Goal: Task Accomplishment & Management: Manage account settings

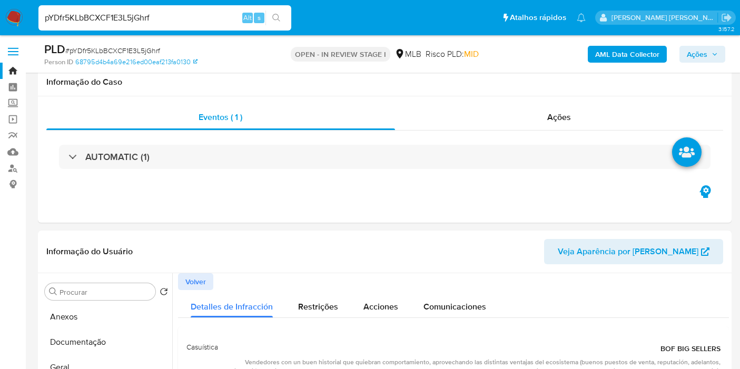
select select "10"
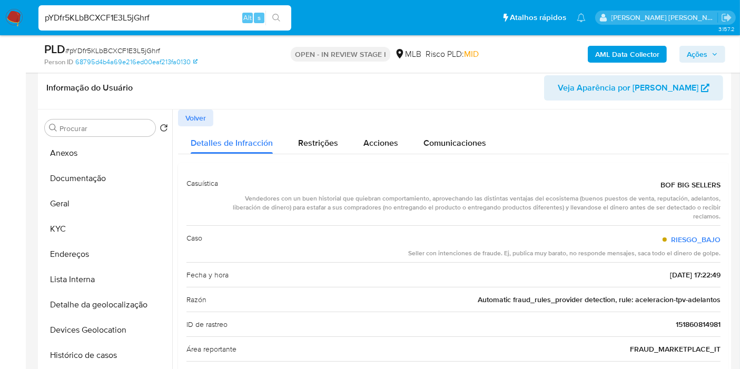
click at [68, 201] on button "Geral" at bounding box center [107, 203] width 132 height 25
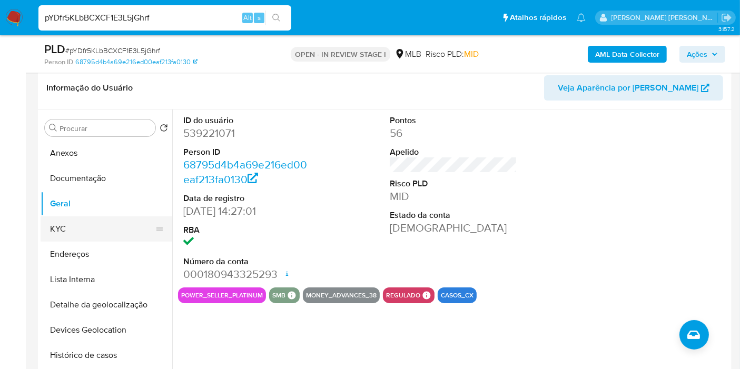
drag, startPoint x: 88, startPoint y: 232, endPoint x: 111, endPoint y: 227, distance: 23.9
click at [88, 233] on button "KYC" at bounding box center [102, 229] width 123 height 25
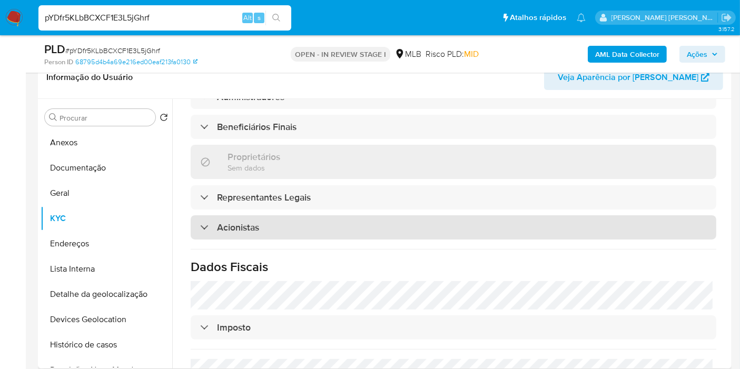
scroll to position [636, 0]
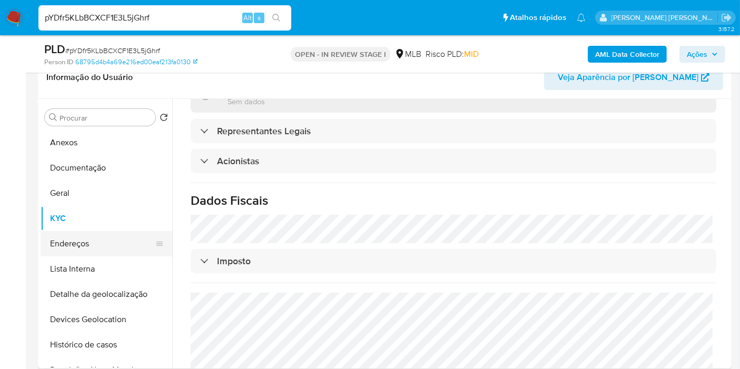
click at [114, 245] on button "Endereços" at bounding box center [102, 243] width 123 height 25
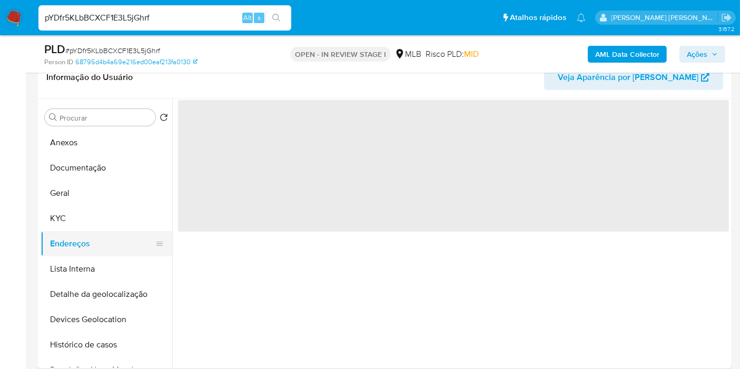
scroll to position [0, 0]
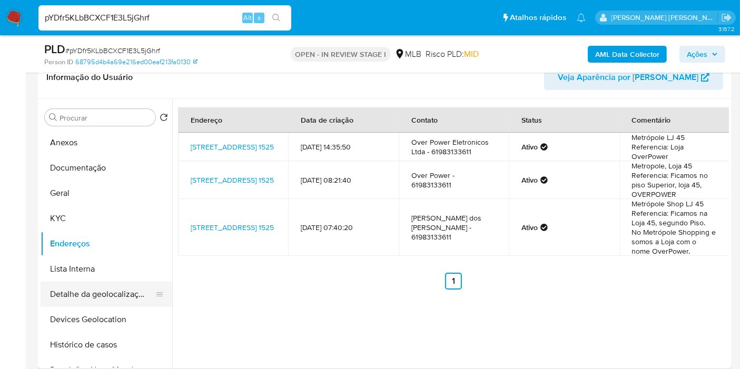
click at [110, 299] on button "Detalhe da geolocalização" at bounding box center [102, 294] width 123 height 25
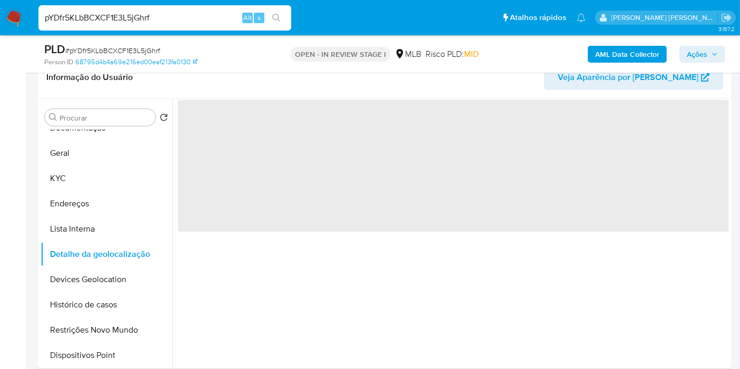
scroll to position [58, 0]
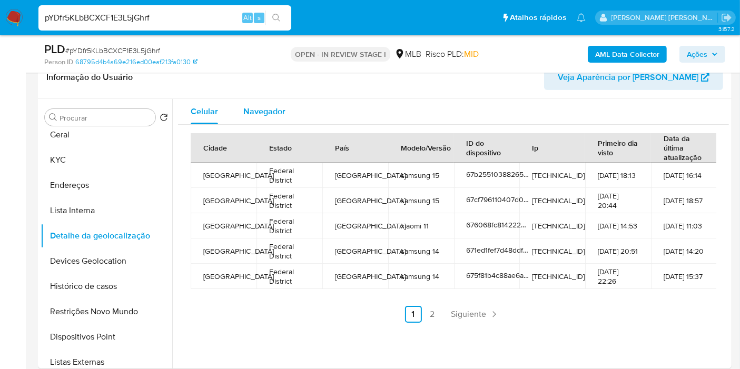
click at [263, 112] on span "Navegador" at bounding box center [264, 111] width 42 height 12
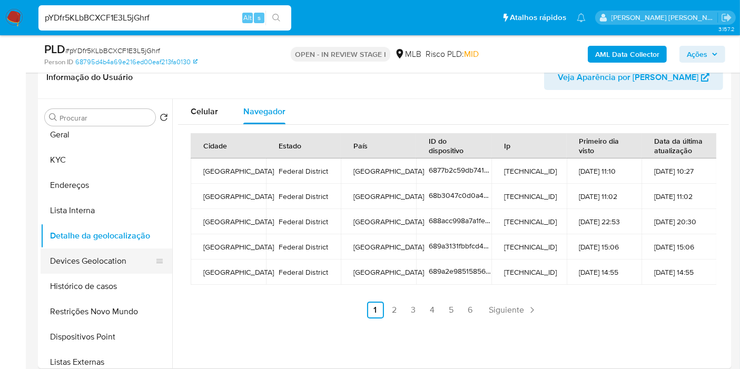
click at [116, 269] on button "Devices Geolocation" at bounding box center [102, 261] width 123 height 25
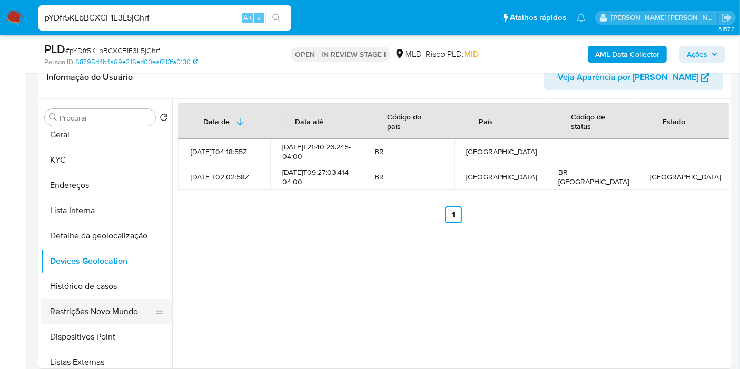
click at [91, 316] on button "Restrições Novo Mundo" at bounding box center [102, 311] width 123 height 25
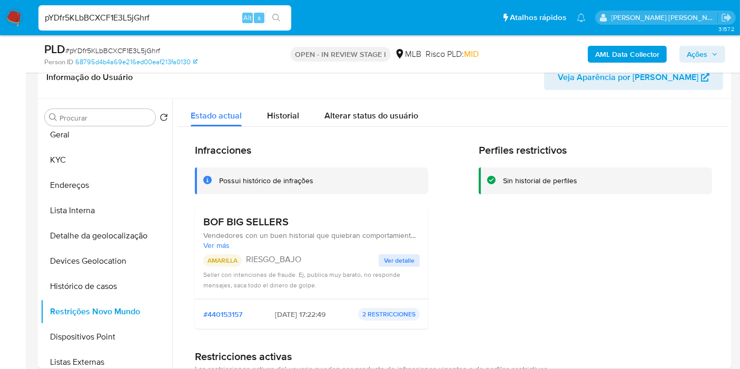
click at [396, 263] on span "Ver detalle" at bounding box center [399, 261] width 31 height 11
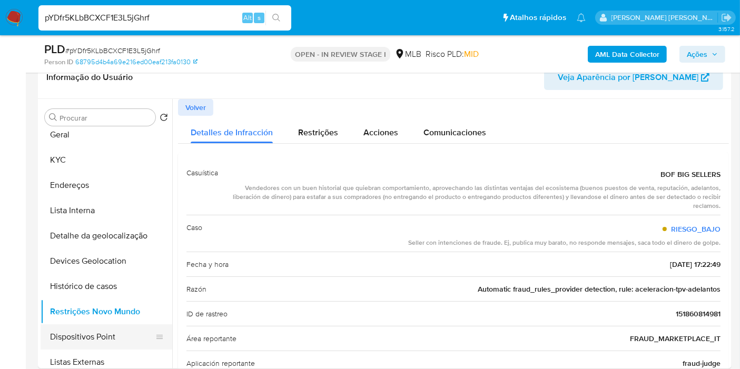
click at [102, 345] on button "Dispositivos Point" at bounding box center [102, 337] width 123 height 25
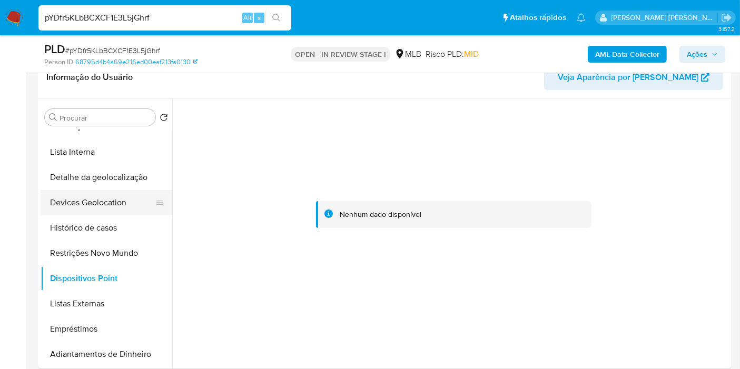
scroll to position [0, 0]
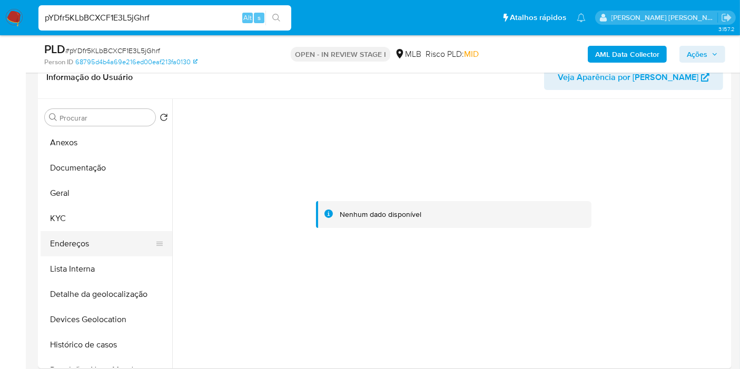
click at [83, 237] on button "Endereços" at bounding box center [102, 243] width 123 height 25
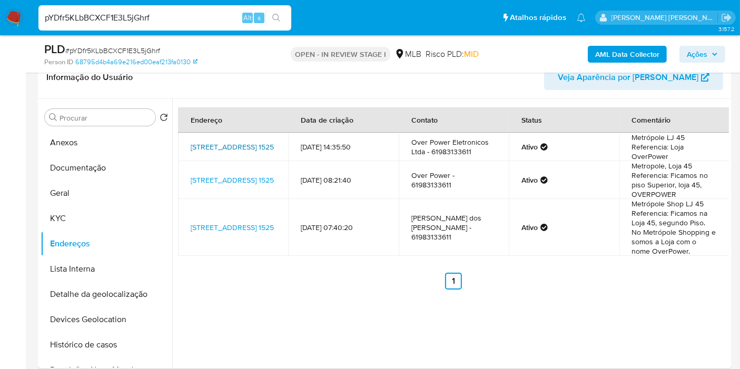
click at [202, 148] on link "Avenida Das Araucárias 1525, Brasília, Distrito Federal, 71936250, Brasil 1525" at bounding box center [232, 147] width 83 height 11
click at [112, 213] on button "KYC" at bounding box center [102, 218] width 123 height 25
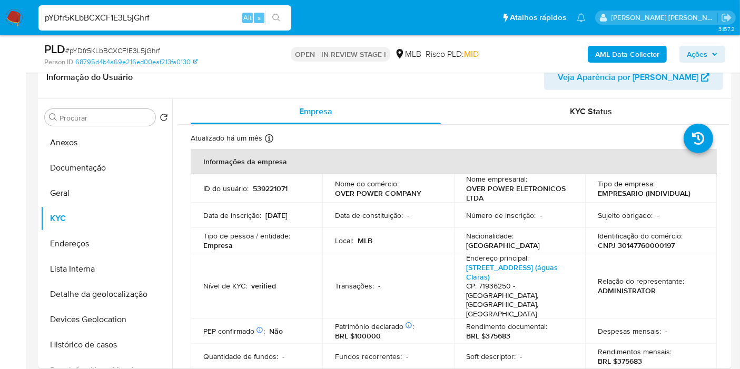
click at [637, 246] on p "CNPJ 30147760000197" at bounding box center [636, 245] width 77 height 9
copy p "30147760000197"
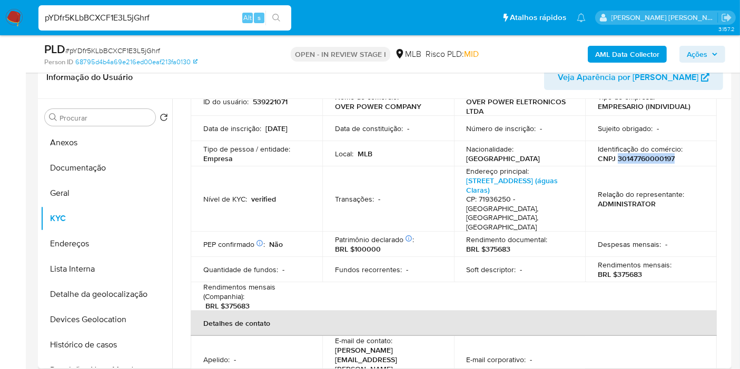
scroll to position [175, 0]
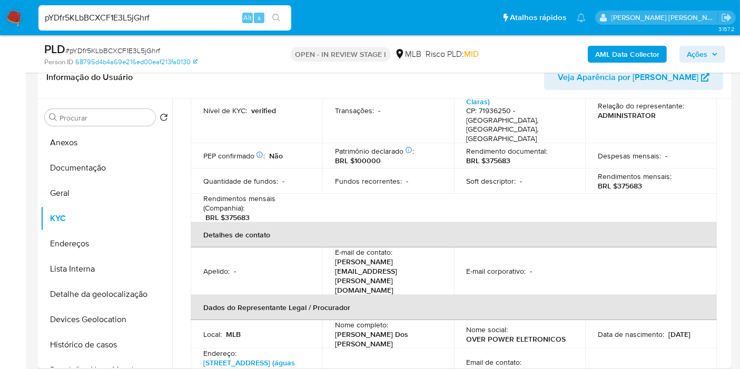
copy p "04205876165"
click at [125, 354] on button "Histórico de casos" at bounding box center [102, 345] width 123 height 25
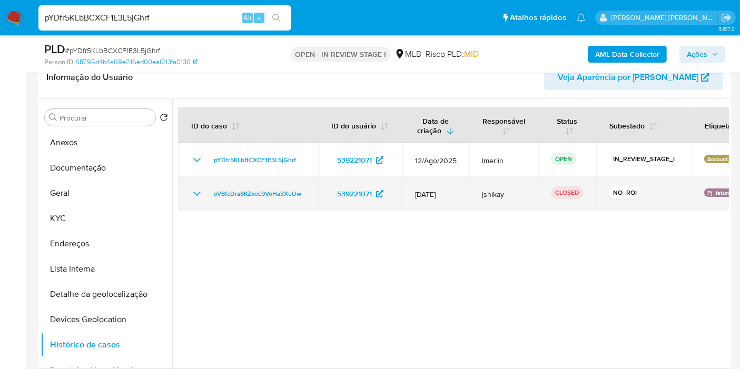
click at [191, 192] on icon "Mostrar/Ocultar" at bounding box center [197, 194] width 13 height 13
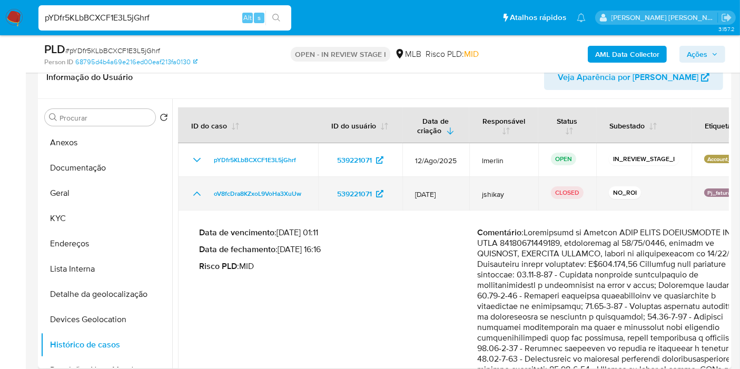
click at [191, 192] on icon "Mostrar/Ocultar" at bounding box center [197, 194] width 13 height 13
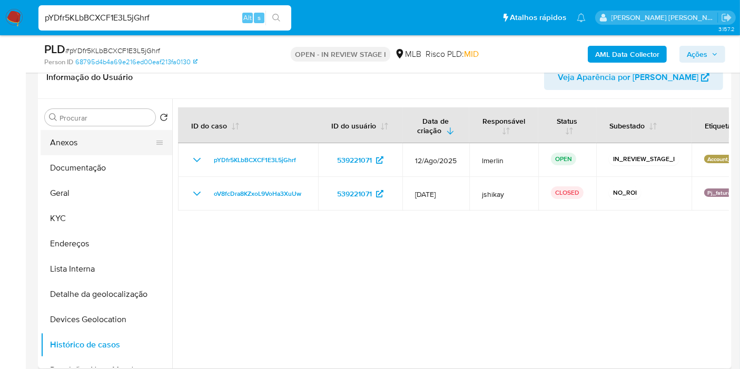
click at [64, 139] on button "Anexos" at bounding box center [102, 142] width 123 height 25
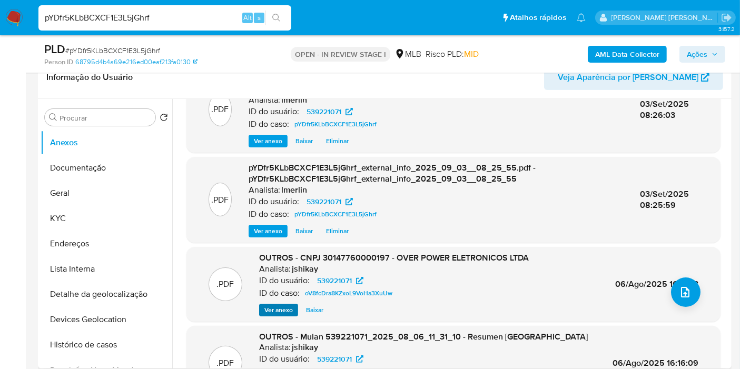
scroll to position [58, 0]
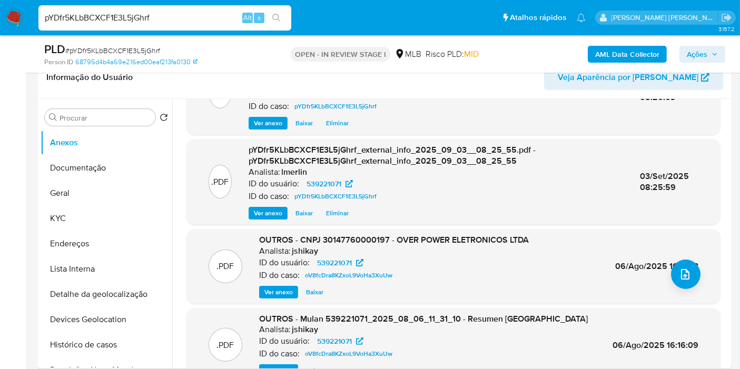
click at [270, 290] on span "Ver anexo" at bounding box center [279, 292] width 28 height 11
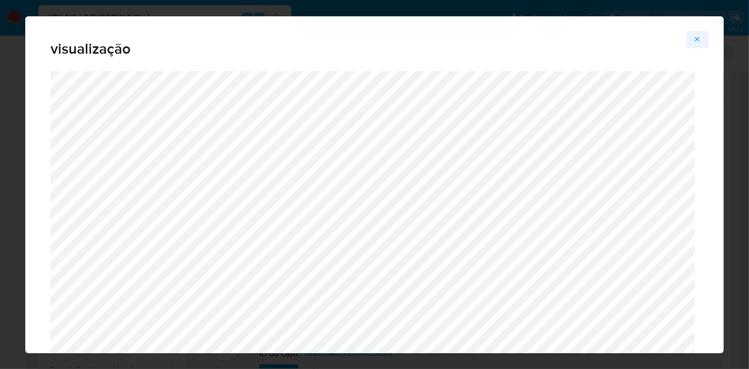
click at [698, 43] on icon "Attachment preview" at bounding box center [697, 39] width 8 height 8
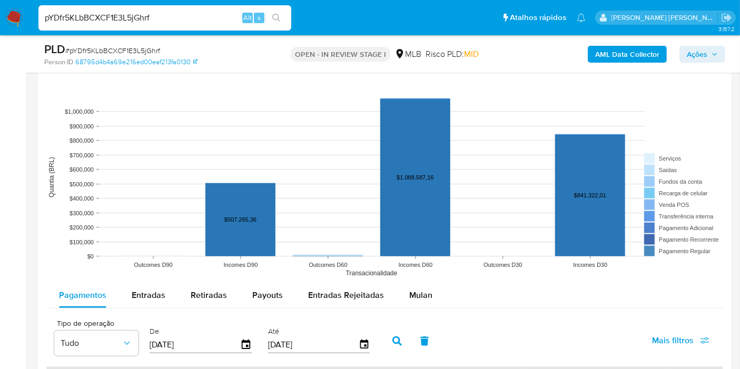
scroll to position [1111, 0]
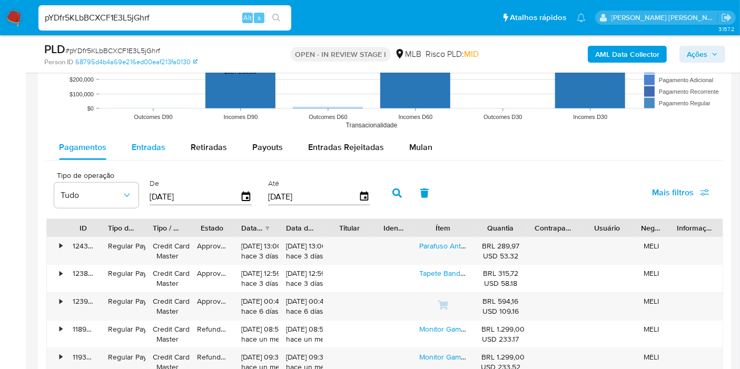
click at [153, 150] on span "Entradas" at bounding box center [149, 147] width 34 height 12
select select "10"
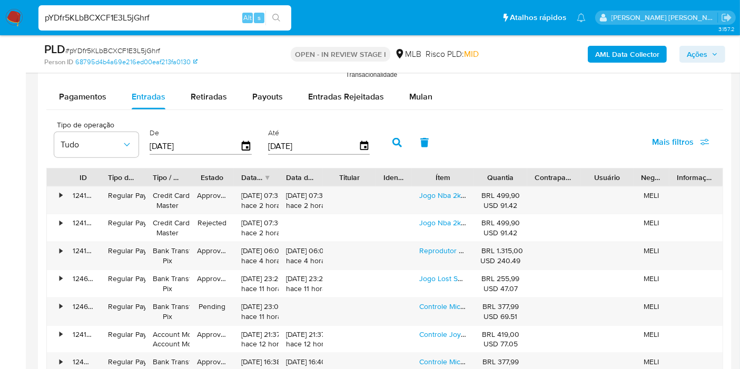
scroll to position [1228, 0]
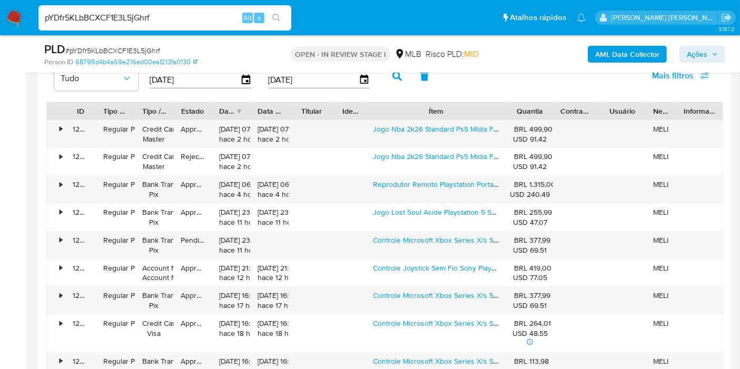
drag, startPoint x: 480, startPoint y: 111, endPoint x: 559, endPoint y: 115, distance: 79.2
click at [559, 115] on div "ID Tipo de operação Tipo / Método Estado Data de criação Data de aprovação Titu…" at bounding box center [385, 111] width 676 height 18
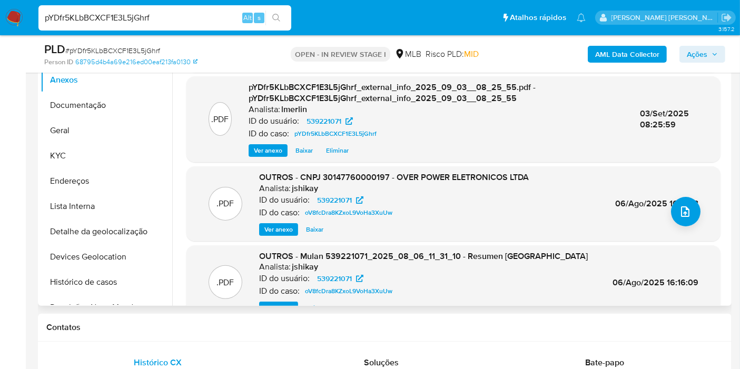
scroll to position [57, 0]
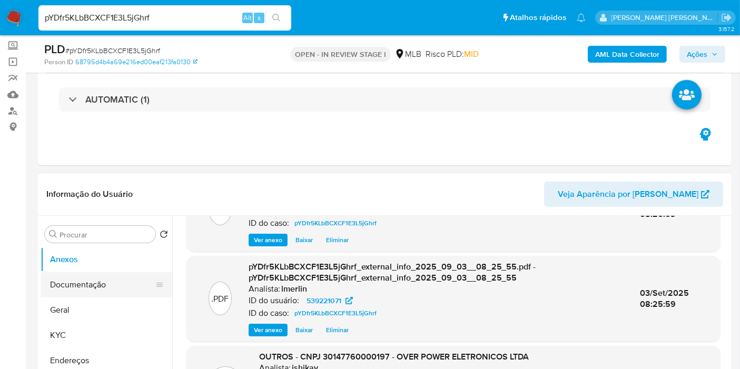
click at [82, 288] on button "Documentação" at bounding box center [102, 284] width 123 height 25
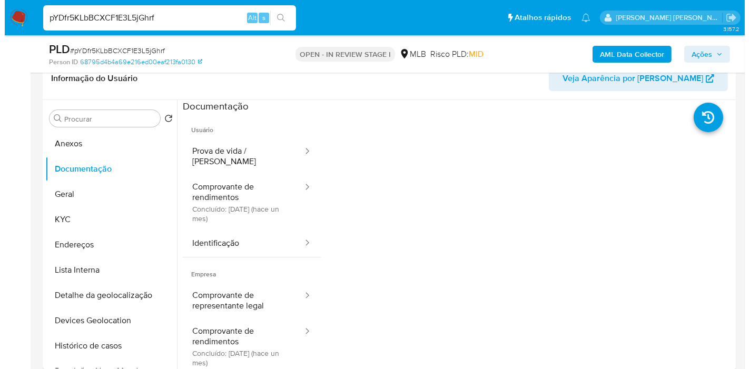
scroll to position [174, 0]
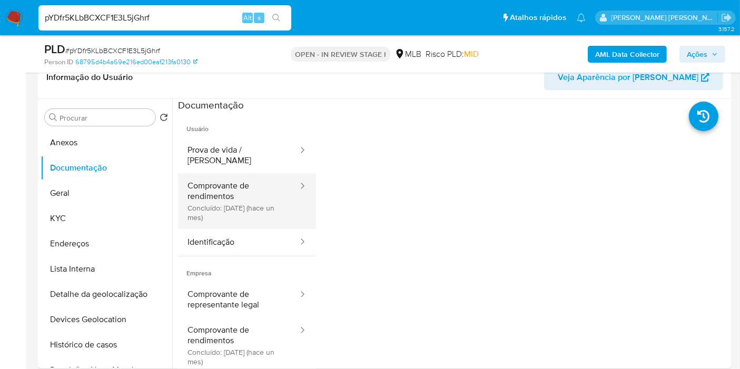
click at [255, 189] on button "Comprovante de rendimentos Concluído: 25/07/2025 (hace un mes)" at bounding box center [238, 201] width 121 height 56
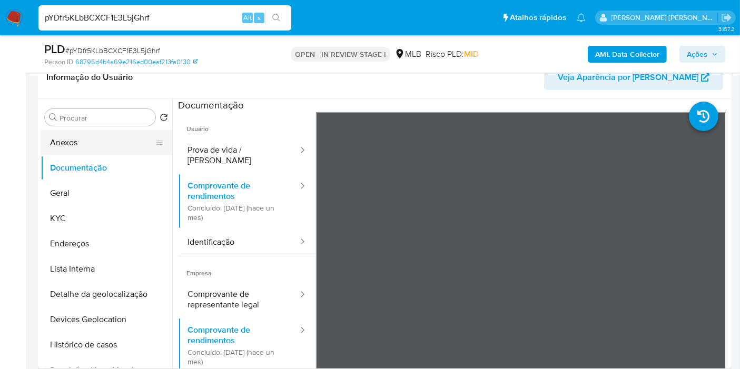
click at [97, 144] on button "Anexos" at bounding box center [102, 142] width 123 height 25
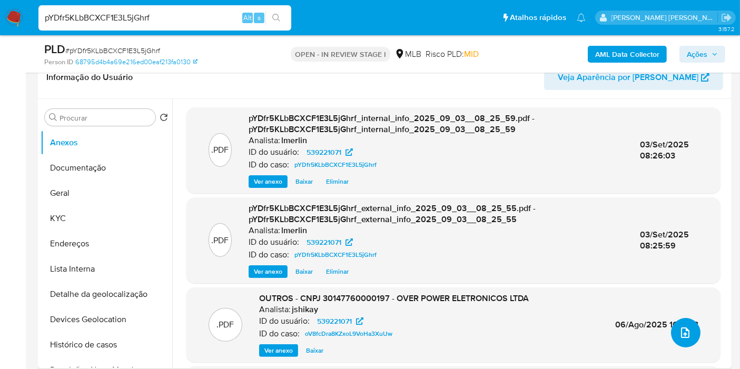
click at [683, 334] on icon "upload-file" at bounding box center [685, 333] width 13 height 13
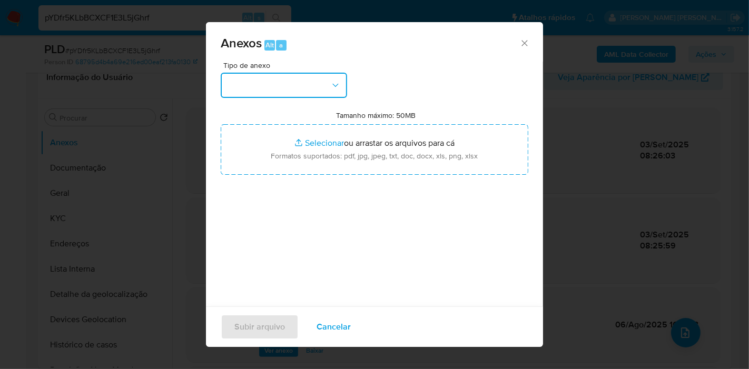
click at [323, 84] on button "button" at bounding box center [284, 85] width 126 height 25
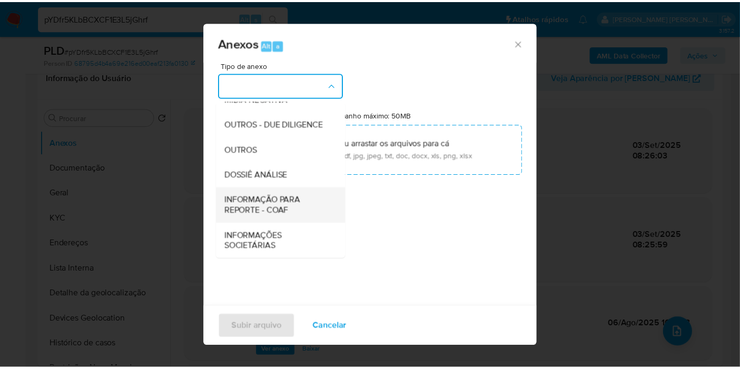
scroll to position [162, 0]
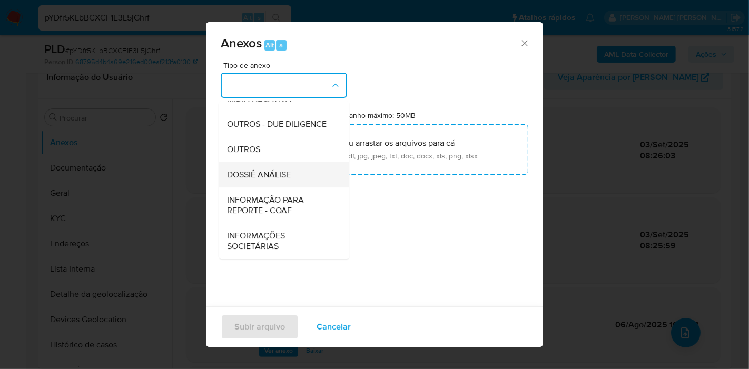
click at [288, 177] on span "DOSSIÊ ANÁLISE" at bounding box center [259, 175] width 64 height 11
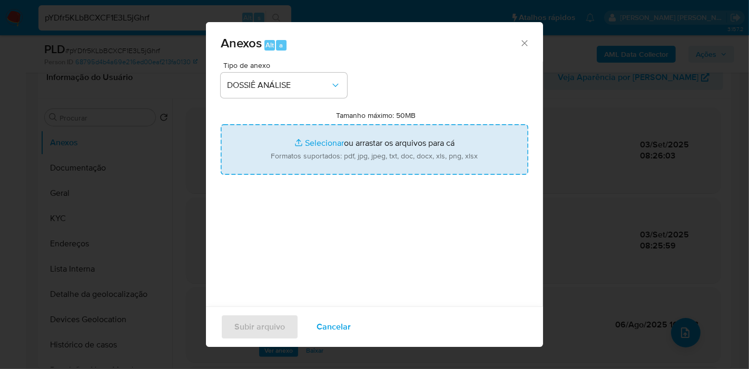
click at [358, 149] on input "Tamanho máximo: 50MB Selecionar arquivos" at bounding box center [375, 149] width 308 height 51
type input "C:\fakepath\SAR - XXX - CNPJ 30147760000197 - OVER POWER ELETRONICOS LTDA.pdf"
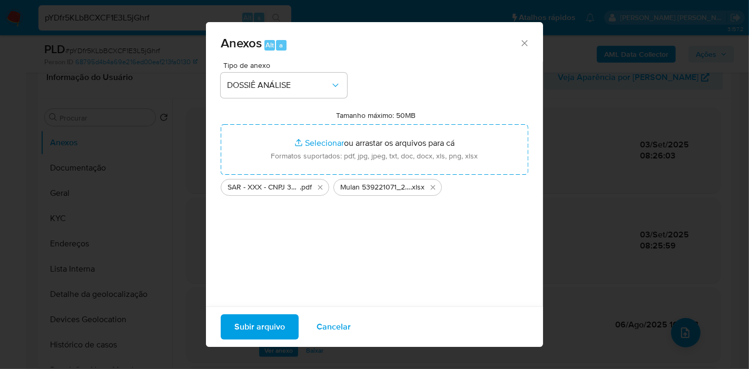
click at [269, 326] on span "Subir arquivo" at bounding box center [260, 327] width 51 height 23
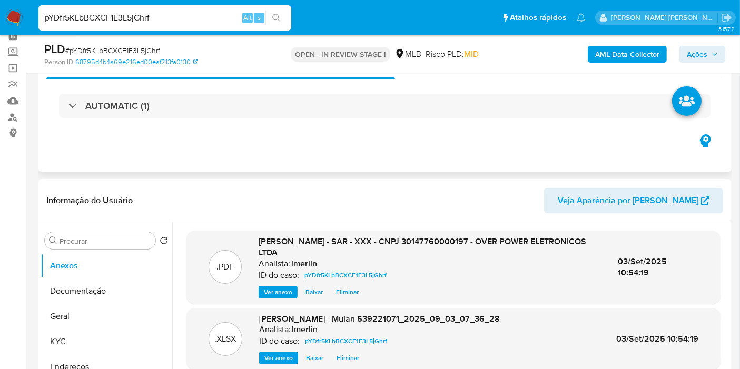
scroll to position [0, 0]
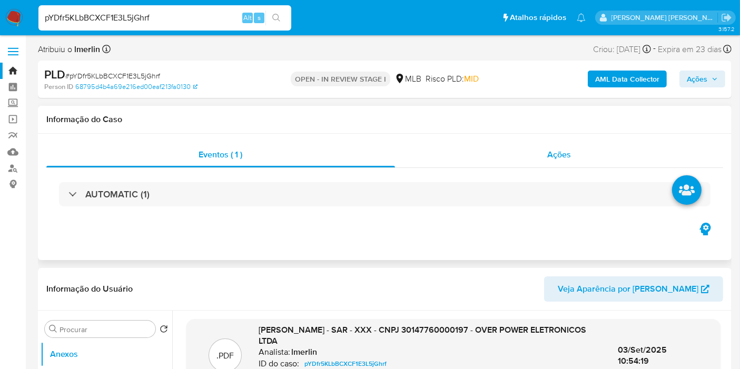
click at [568, 156] on span "Ações" at bounding box center [560, 155] width 24 height 12
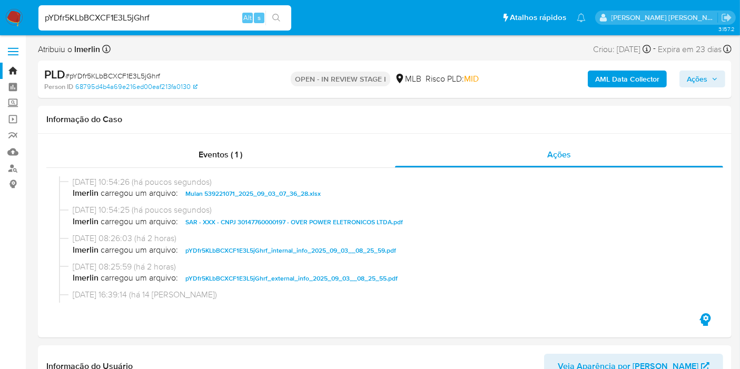
click at [716, 76] on icon "button" at bounding box center [715, 79] width 6 height 6
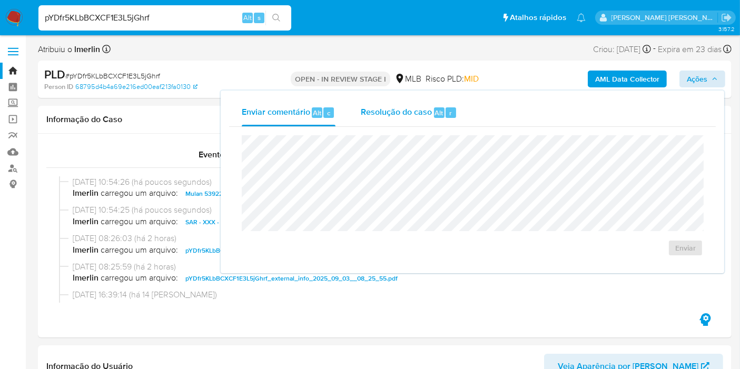
click at [407, 109] on span "Resolução do caso" at bounding box center [396, 112] width 71 height 12
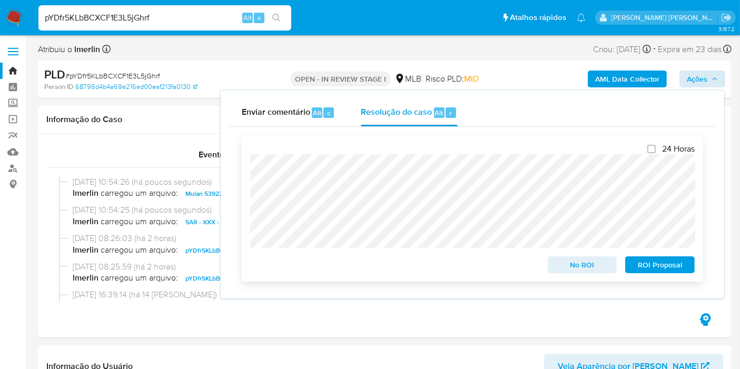
click at [650, 275] on div "24 Horas No ROI ROI Proposal" at bounding box center [473, 208] width 462 height 146
click at [648, 269] on span "ROI Proposal" at bounding box center [660, 265] width 55 height 15
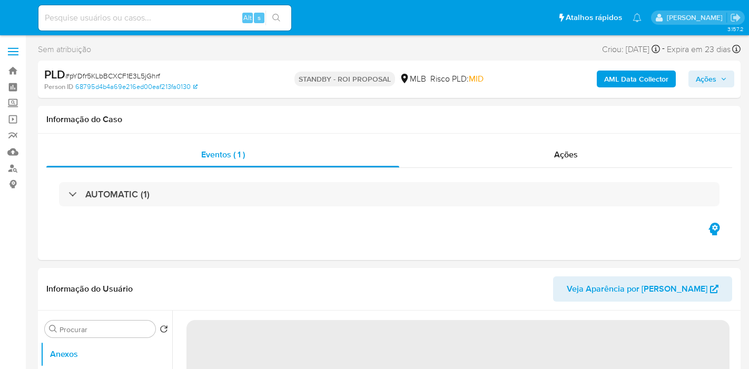
select select "10"
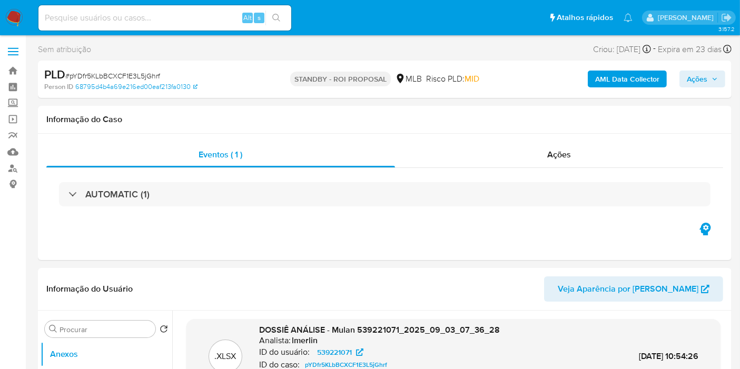
click at [167, 19] on input at bounding box center [164, 18] width 253 height 14
paste input "1tzcswL8KWOQUWsgp0hXCP8b"
type input "1tzcswL8KWOQUWsgp0hXCP8b"
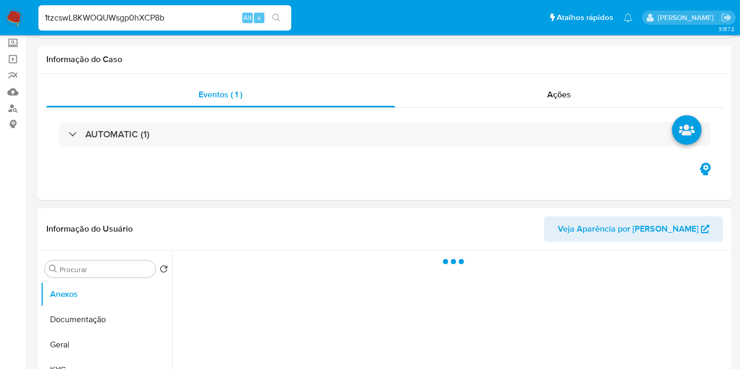
scroll to position [175, 0]
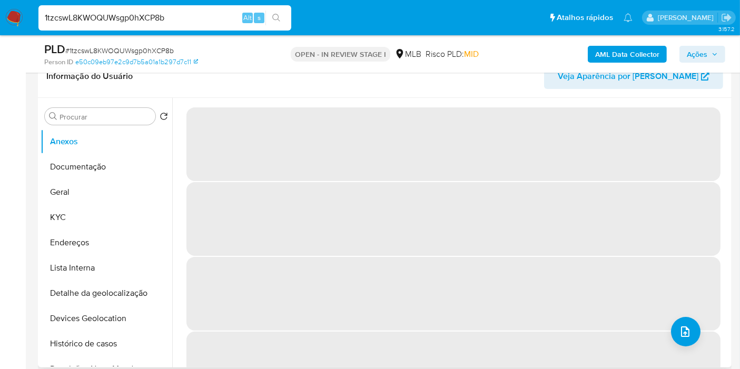
select select "10"
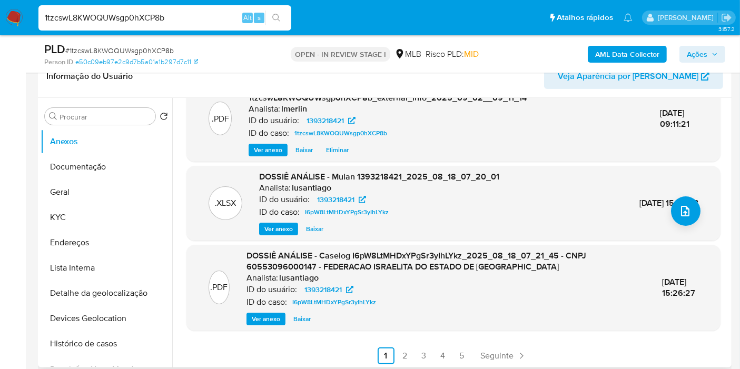
scroll to position [123, 0]
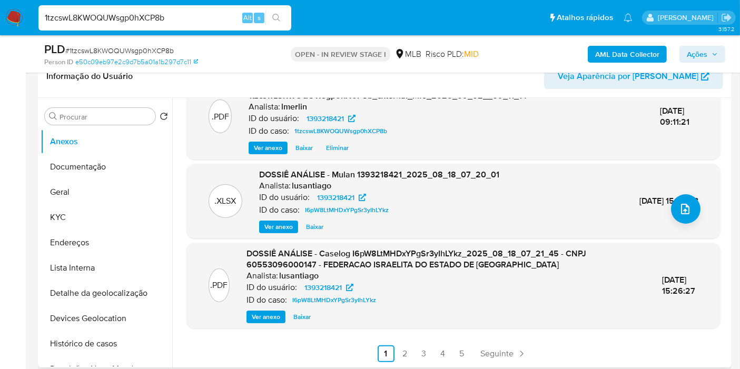
click at [266, 313] on span "Ver anexo" at bounding box center [266, 317] width 28 height 11
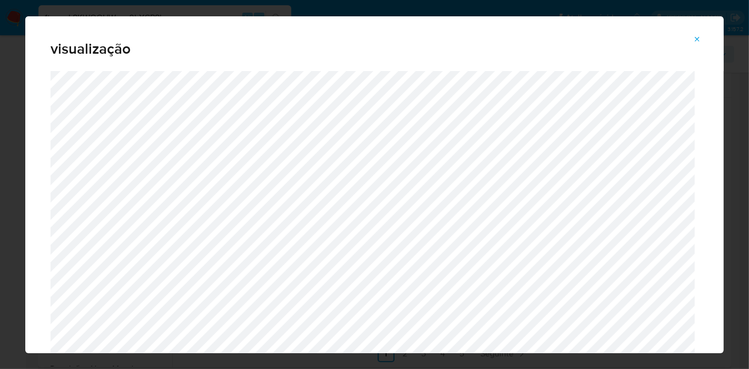
click at [692, 42] on button "Attachment preview" at bounding box center [697, 39] width 23 height 17
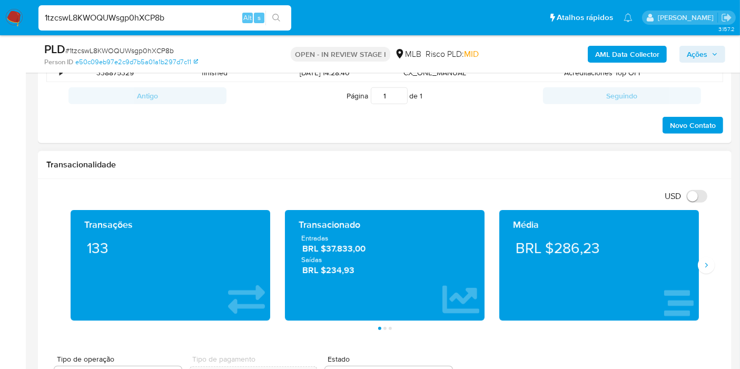
scroll to position [995, 0]
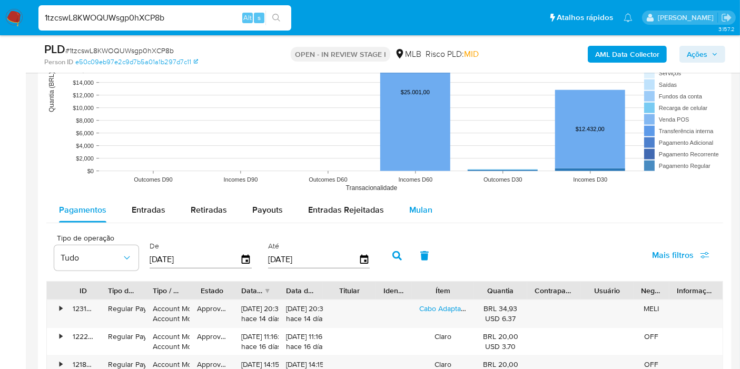
click at [426, 211] on span "Mulan" at bounding box center [420, 210] width 23 height 12
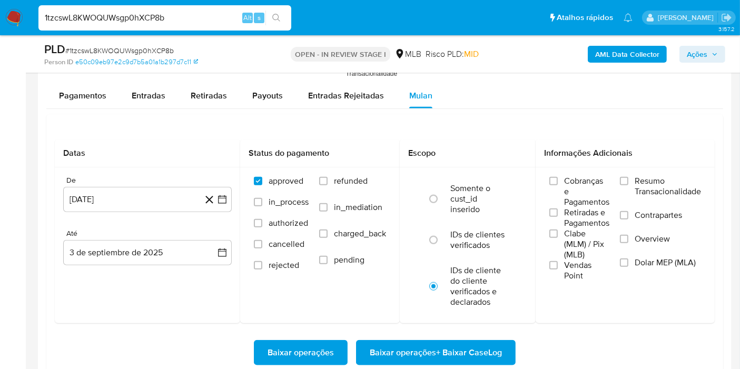
scroll to position [1112, 0]
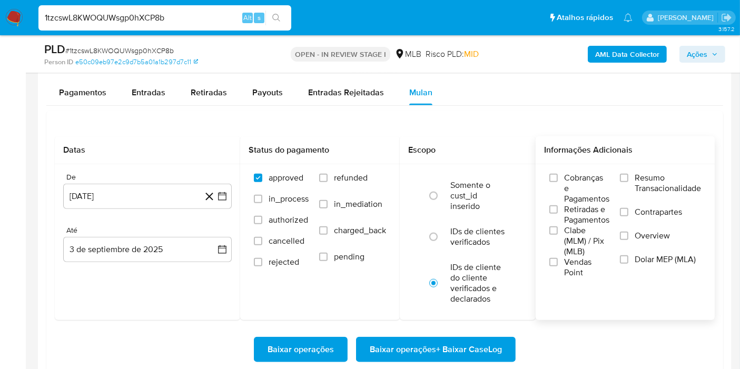
click at [659, 173] on span "Resumo Transacionalidade" at bounding box center [668, 183] width 66 height 21
click at [629, 174] on input "Resumo Transacionalidade" at bounding box center [624, 178] width 8 height 8
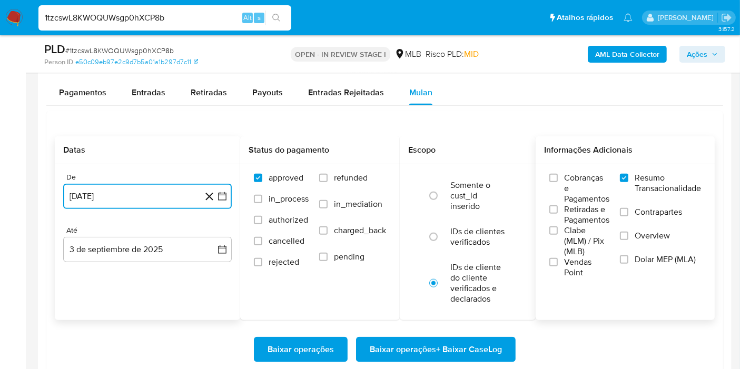
click at [223, 195] on icon "button" at bounding box center [222, 196] width 11 height 11
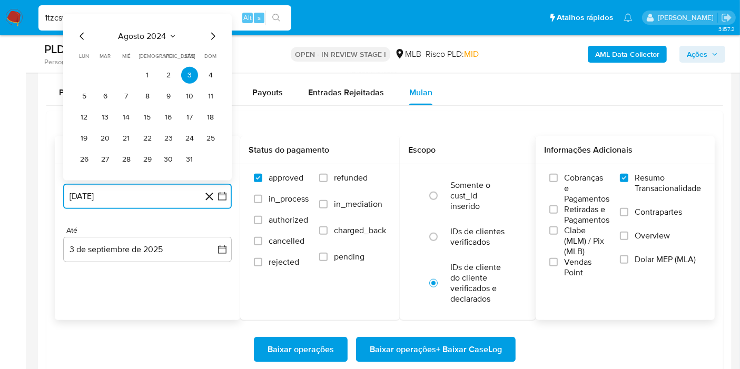
click at [150, 35] on span "agosto 2024" at bounding box center [143, 36] width 48 height 11
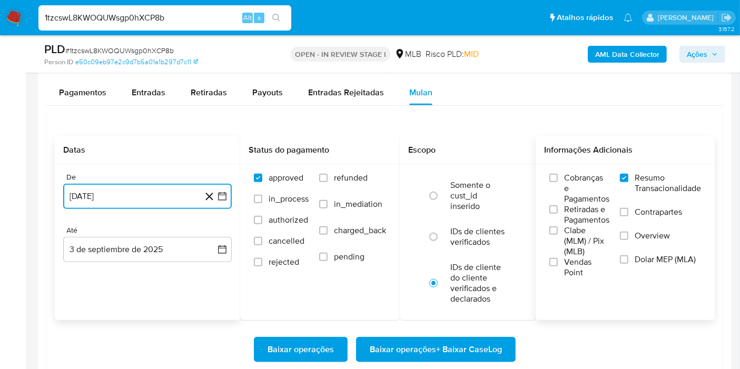
click at [225, 199] on icon "button" at bounding box center [222, 196] width 11 height 11
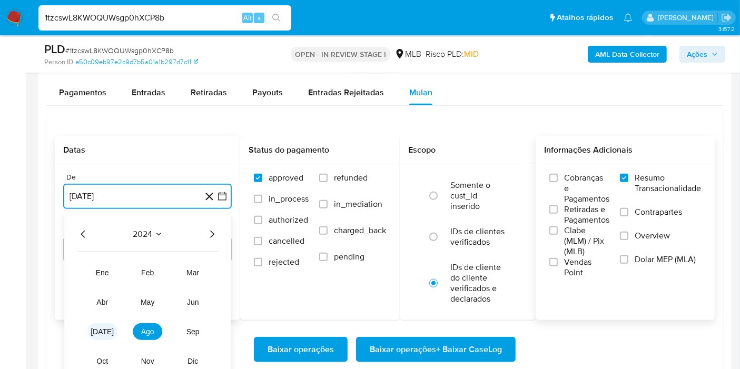
click at [103, 324] on button "jul" at bounding box center [102, 332] width 30 height 17
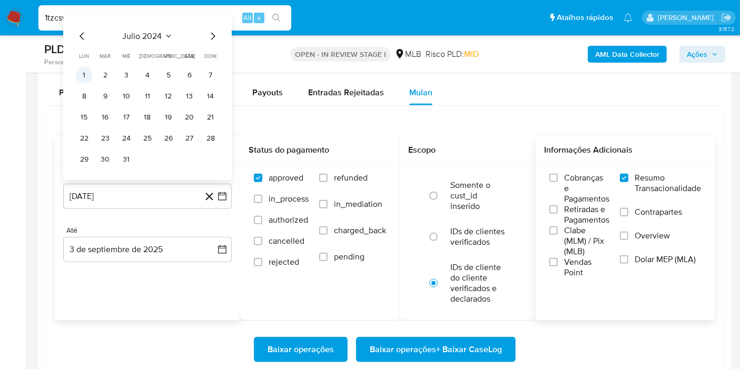
click at [78, 68] on button "1" at bounding box center [84, 75] width 17 height 17
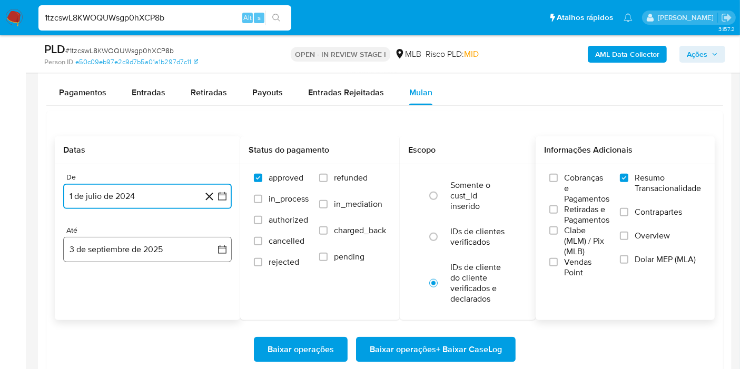
click at [209, 252] on button "3 de septiembre de 2025" at bounding box center [147, 249] width 169 height 25
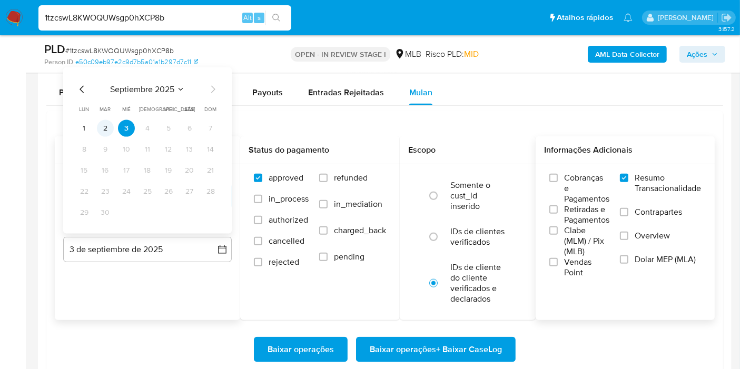
click at [108, 129] on button "2" at bounding box center [105, 128] width 17 height 17
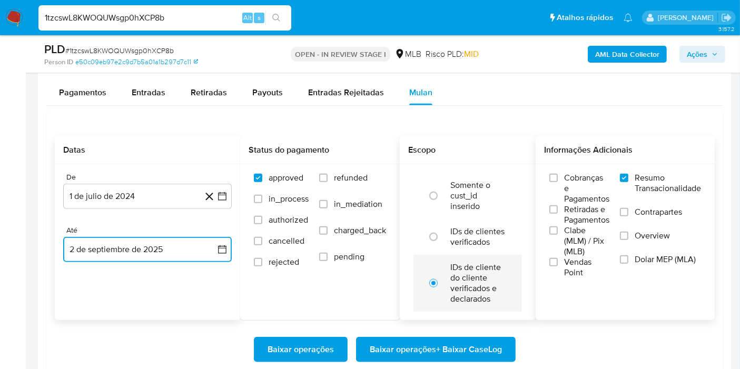
scroll to position [1171, 0]
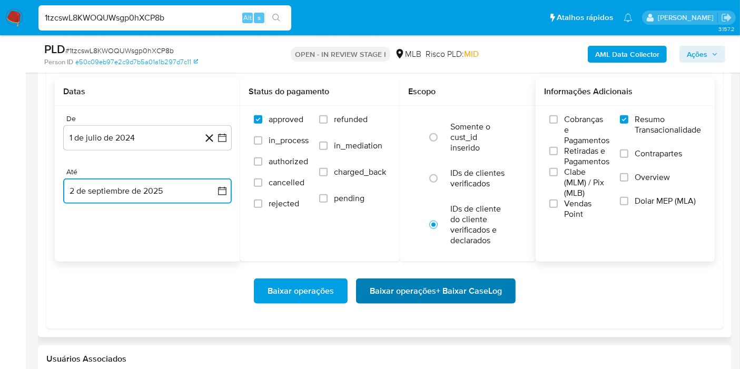
click at [489, 297] on span "Baixar operações + Baixar CaseLog" at bounding box center [436, 291] width 132 height 23
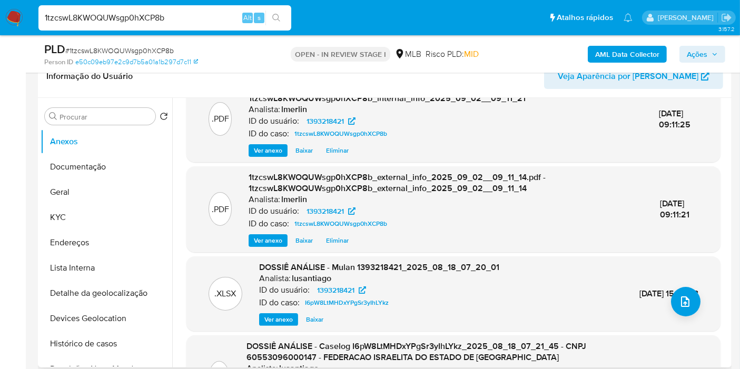
scroll to position [0, 0]
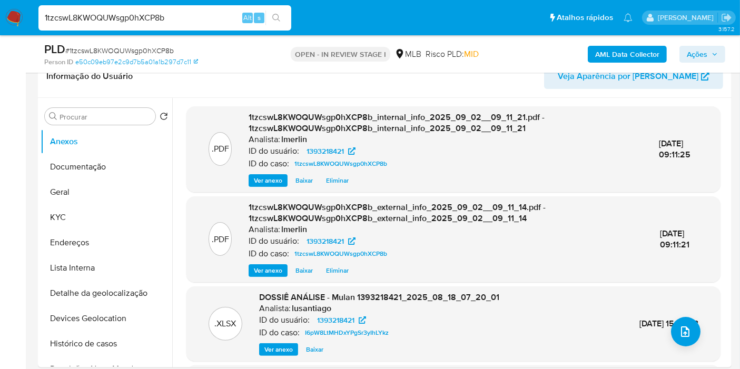
click at [174, 16] on input "1tzcswL8KWOQUWsgp0hXCP8b" at bounding box center [164, 18] width 253 height 14
paste input "3Zan3aJlkHZ60Xuk1YrYJD1d"
type input "1tzcswL8KWOQUWsgp0hXCP8b3Zan3aJlkHZ60Xuk1YrYJD1d"
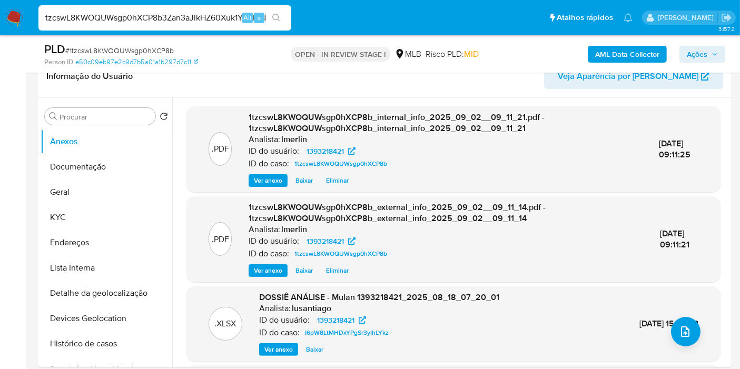
scroll to position [0, 0]
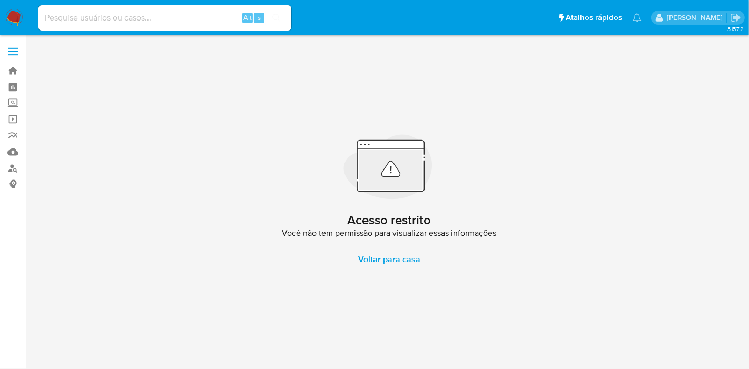
click at [174, 16] on input at bounding box center [164, 18] width 253 height 14
paste input "3Zan3aJlkHZ60Xuk1YrYJD1d"
type input "3Zan3aJlkHZ60Xuk1YrYJD1d"
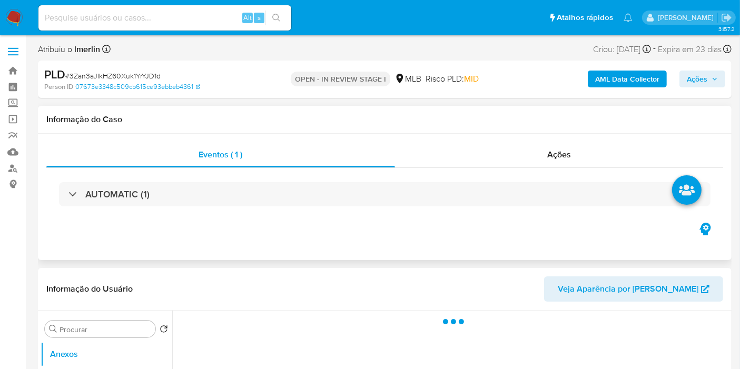
scroll to position [117, 0]
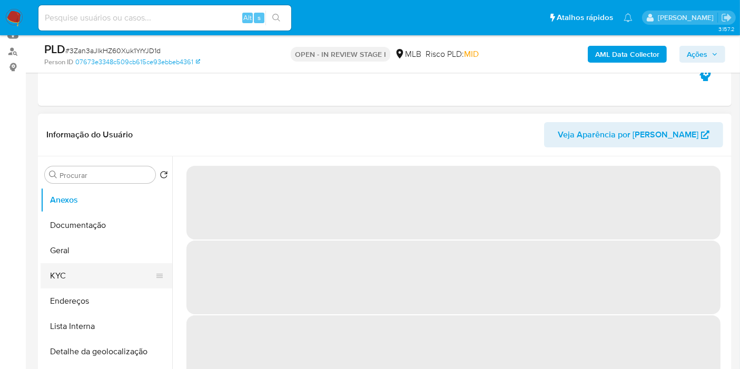
click at [90, 274] on button "KYC" at bounding box center [102, 275] width 123 height 25
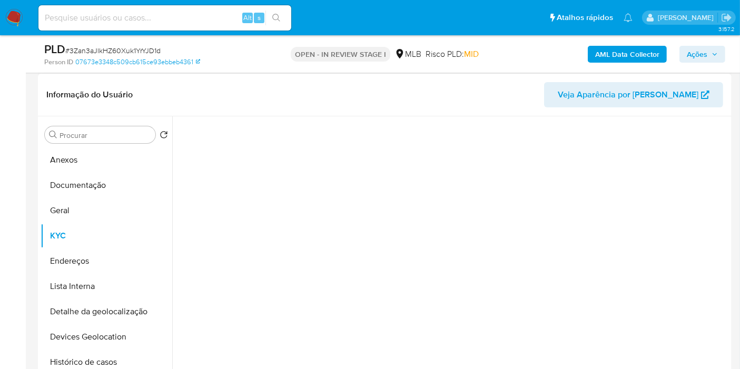
select select "10"
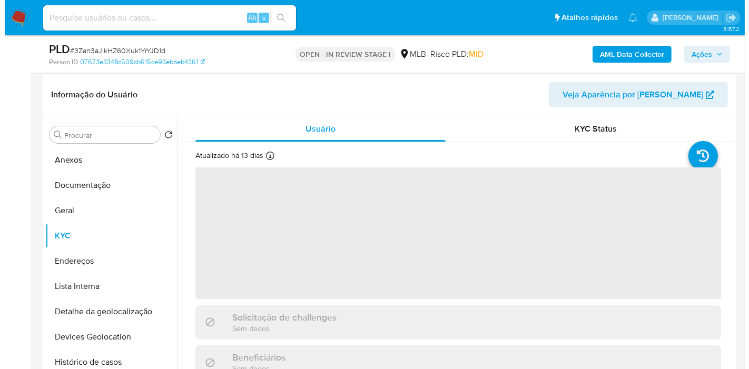
scroll to position [175, 0]
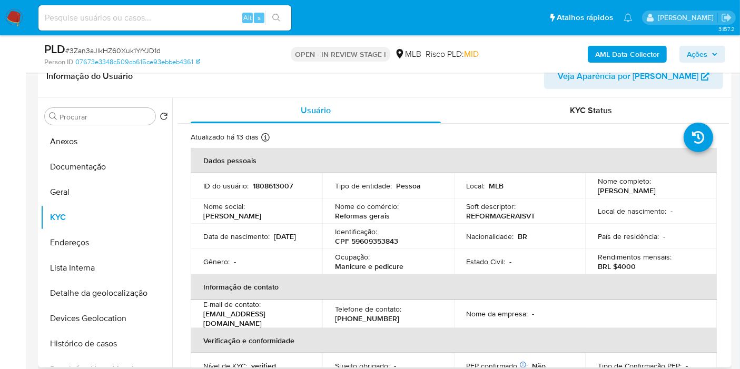
click at [369, 242] on p "CPF 59609353843" at bounding box center [366, 241] width 63 height 9
copy p "59609353843"
click at [274, 188] on p "1808613007" at bounding box center [273, 185] width 40 height 9
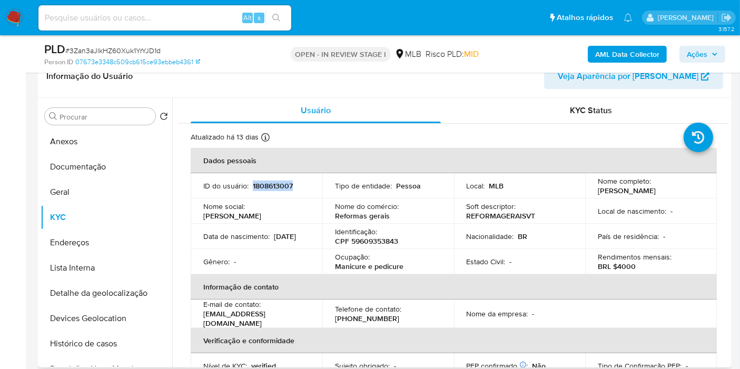
copy p "1808613007"
click at [344, 271] on p "Manicure e pedicure" at bounding box center [369, 266] width 69 height 9
drag, startPoint x: 401, startPoint y: 271, endPoint x: 332, endPoint y: 271, distance: 69.0
click at [332, 271] on td "Ocupação : Manicure e pedicure" at bounding box center [389, 261] width 132 height 25
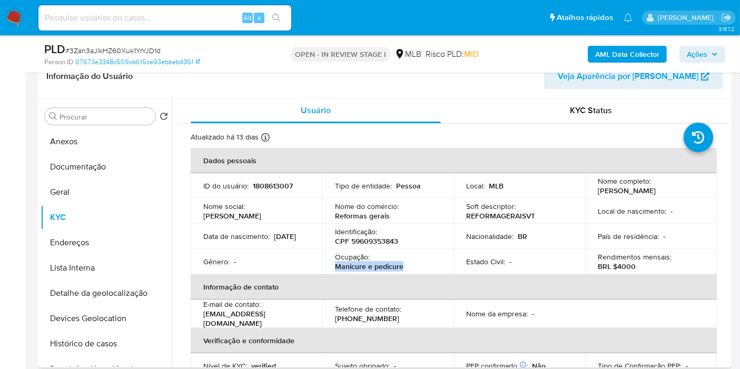
copy p "Manicure e pedicure"
click at [643, 50] on b "AML Data Collector" at bounding box center [627, 54] width 64 height 17
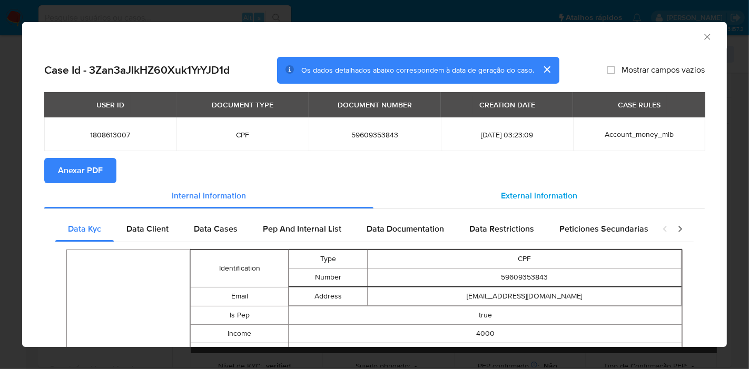
click at [519, 189] on div "External information" at bounding box center [539, 195] width 331 height 25
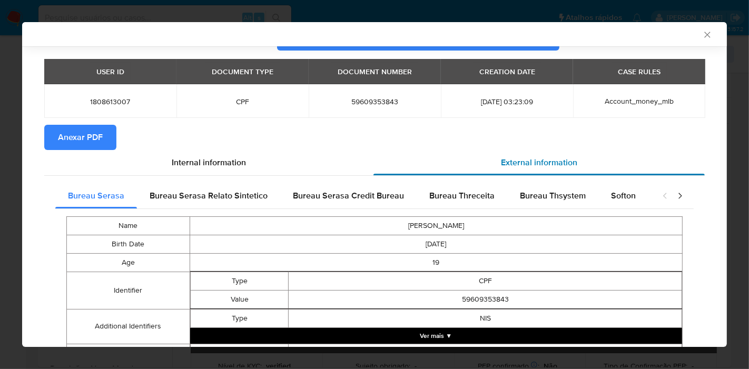
scroll to position [84, 0]
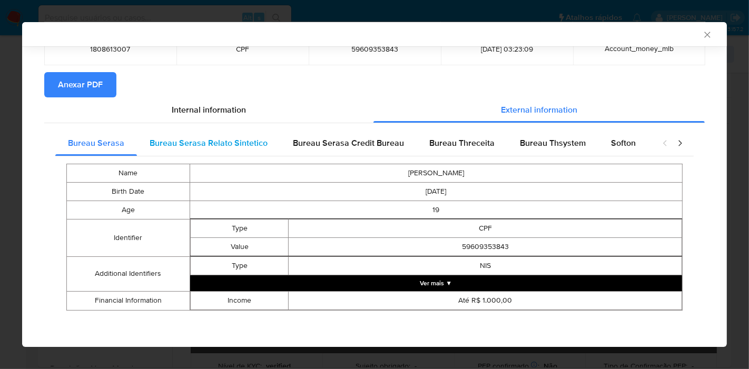
click at [159, 138] on span "Bureau Serasa Relato Sintetico" at bounding box center [209, 143] width 118 height 12
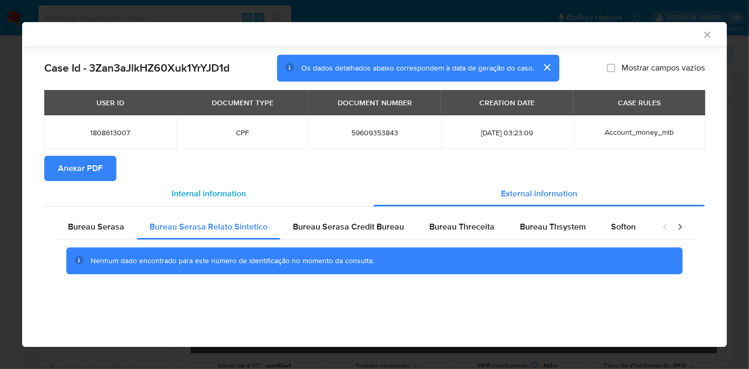
scroll to position [0, 0]
click at [369, 229] on span "Bureau Serasa Credit Bureau" at bounding box center [348, 227] width 111 height 12
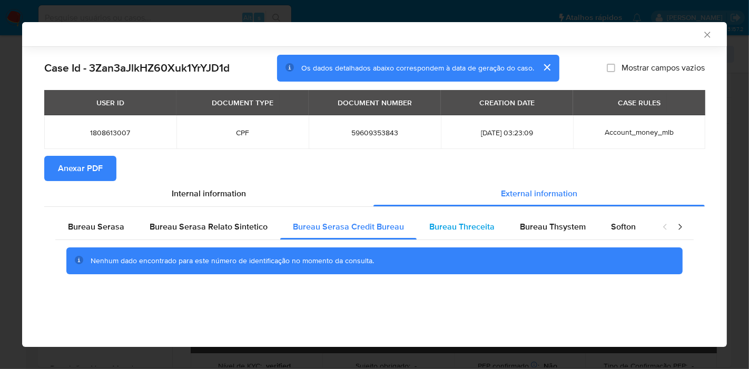
click at [455, 236] on div "Bureau Threceita" at bounding box center [462, 226] width 91 height 25
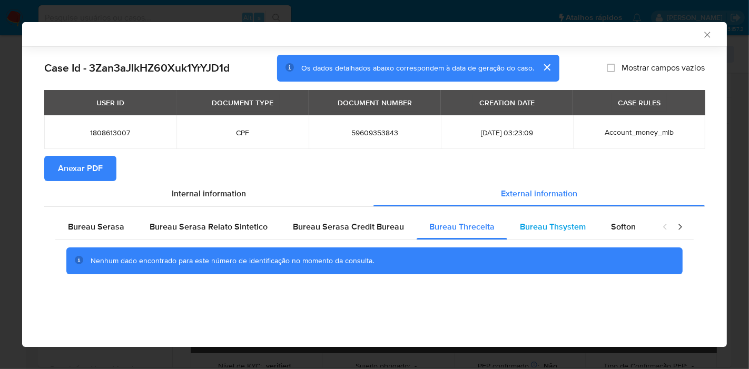
click at [580, 228] on div "Bureau Thsystem" at bounding box center [552, 226] width 91 height 25
click at [628, 224] on span "Softon" at bounding box center [623, 227] width 25 height 12
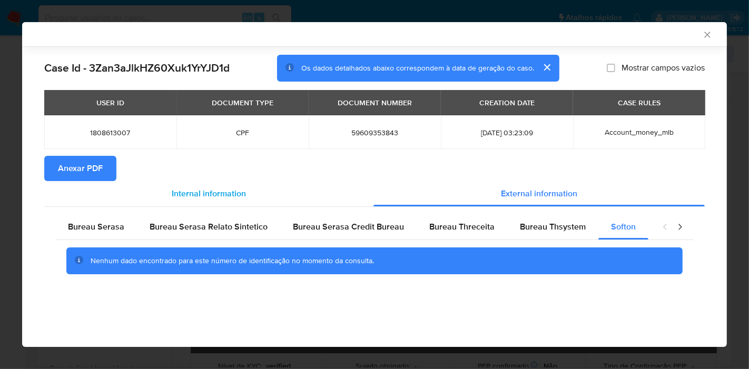
click at [210, 191] on span "Internal information" at bounding box center [209, 194] width 74 height 12
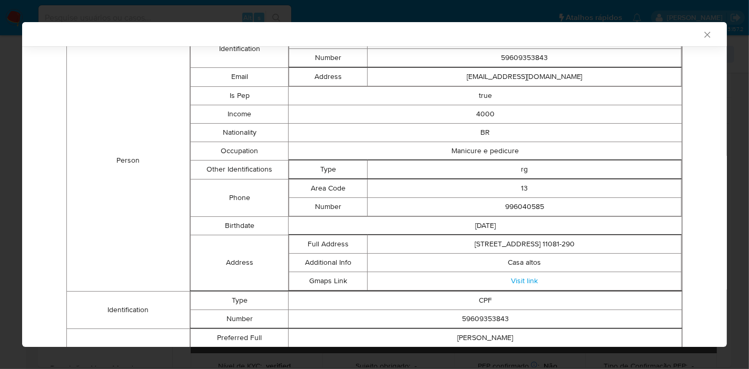
scroll to position [74, 0]
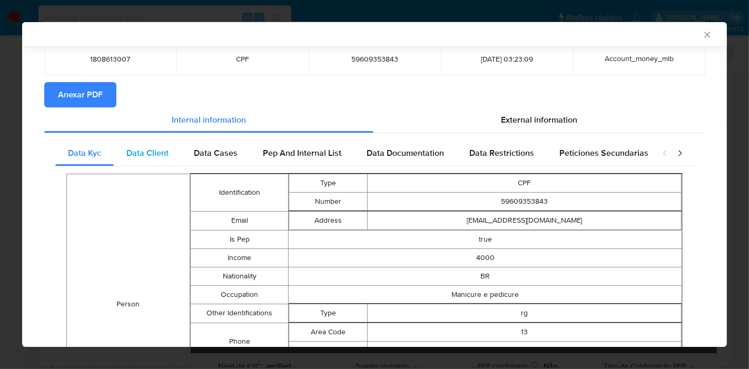
click at [176, 155] on div "Data Client" at bounding box center [147, 153] width 67 height 25
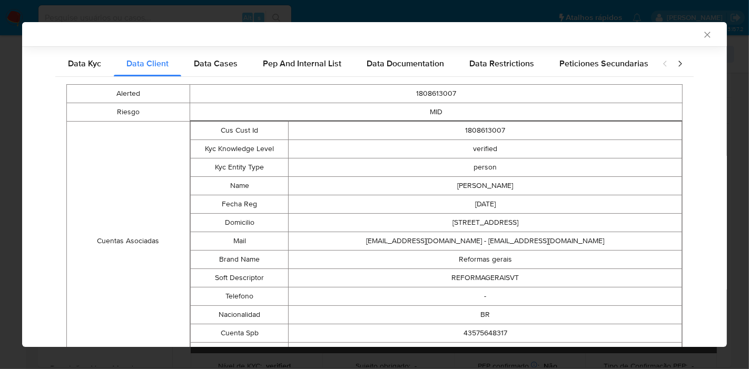
scroll to position [174, 0]
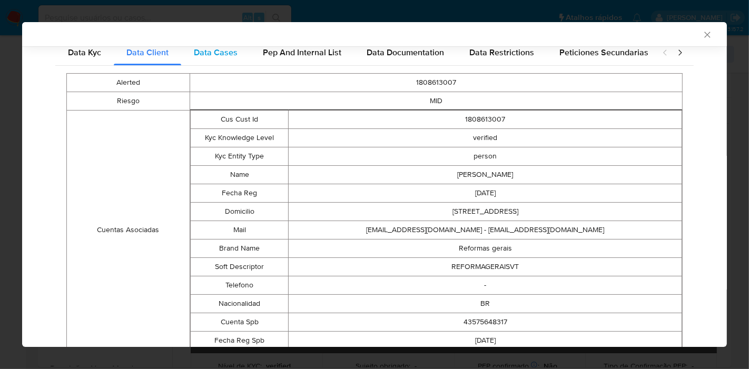
click at [226, 48] on span "Data Cases" at bounding box center [216, 52] width 44 height 12
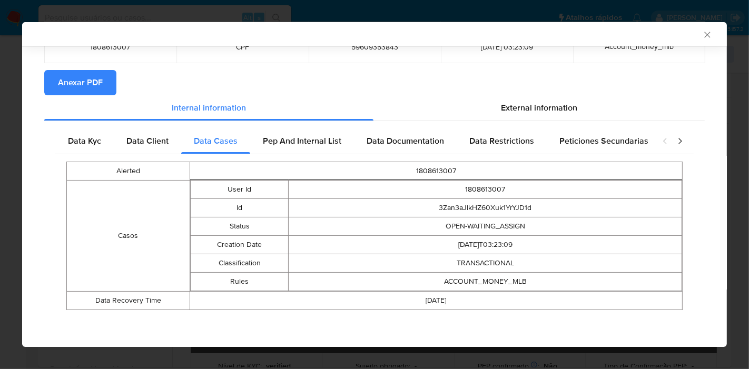
scroll to position [85, 0]
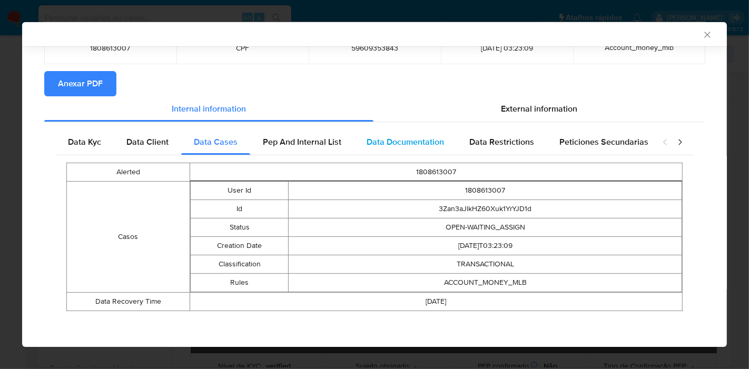
click at [363, 150] on div "Data Documentation" at bounding box center [405, 142] width 103 height 25
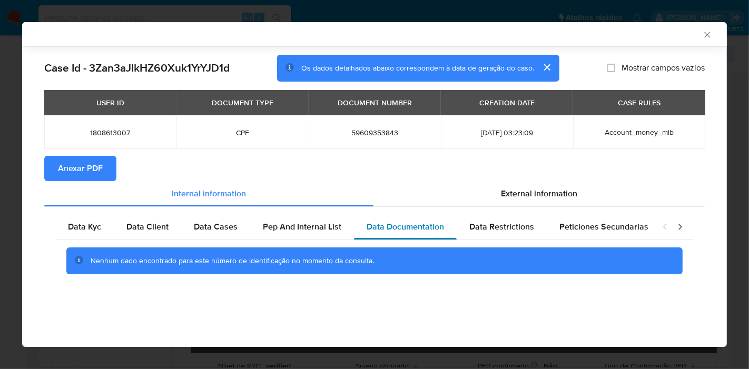
scroll to position [0, 0]
click at [298, 226] on span "Pep And Internal List" at bounding box center [302, 227] width 79 height 12
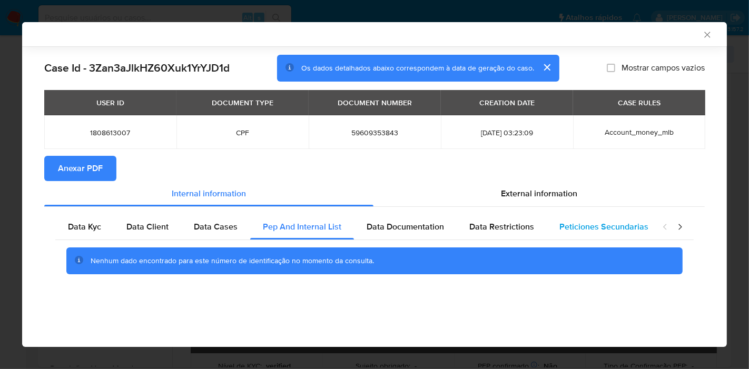
click at [554, 227] on div "Peticiones Secundarias" at bounding box center [604, 226] width 114 height 25
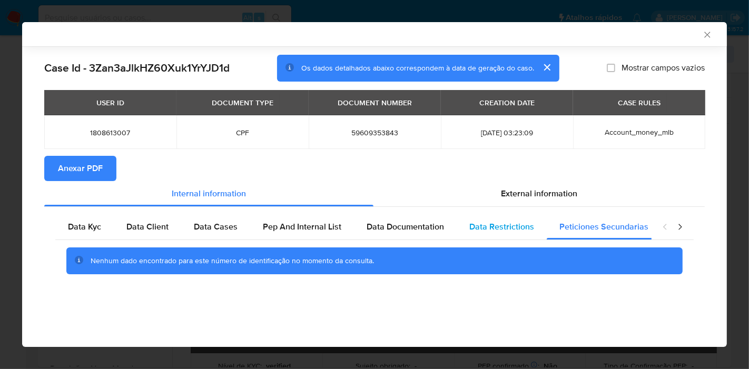
click at [505, 229] on span "Data Restrictions" at bounding box center [502, 227] width 65 height 12
click at [684, 226] on icon "closure-recommendation-modal" at bounding box center [680, 227] width 11 height 11
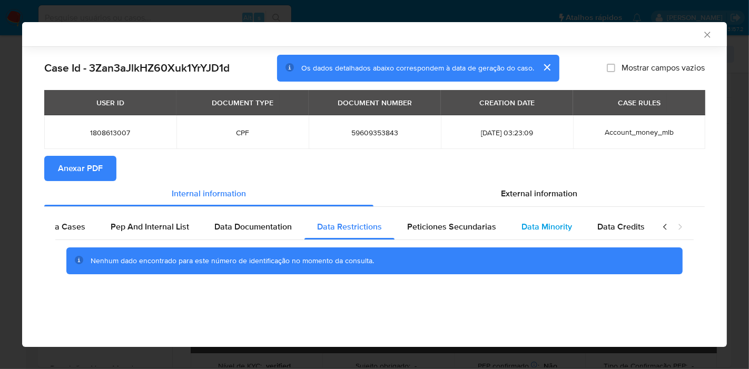
click at [566, 231] on span "Data Minority" at bounding box center [547, 227] width 51 height 12
click at [633, 229] on span "Data Credits" at bounding box center [621, 227] width 47 height 12
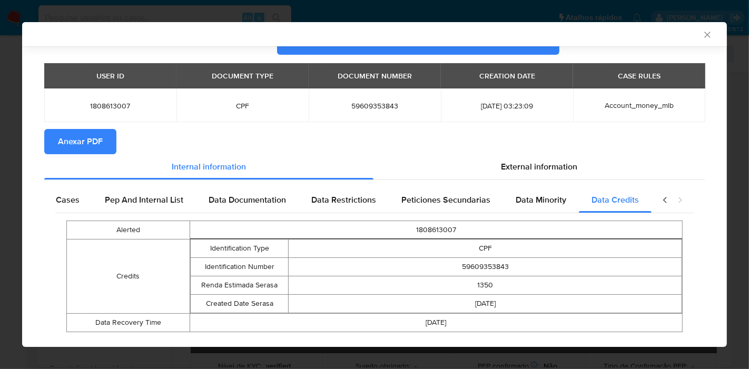
scroll to position [48, 0]
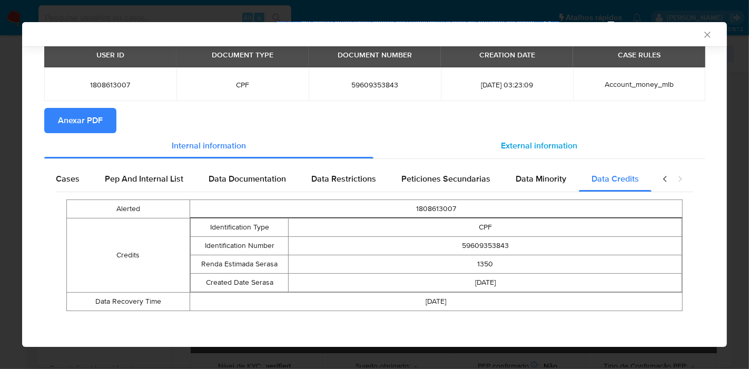
click at [544, 155] on div "External information" at bounding box center [539, 145] width 331 height 25
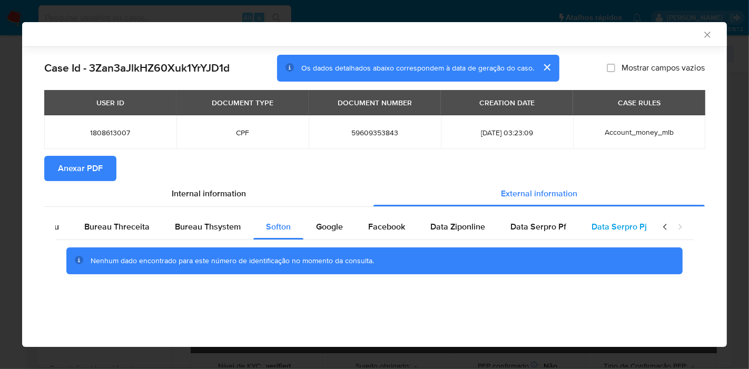
click at [610, 227] on span "Data Serpro Pj" at bounding box center [619, 227] width 55 height 12
click at [527, 230] on span "Data Serpro Pf" at bounding box center [539, 227] width 56 height 12
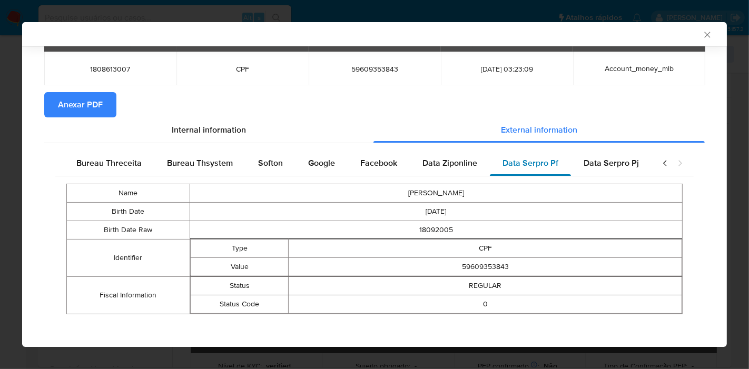
scroll to position [67, 0]
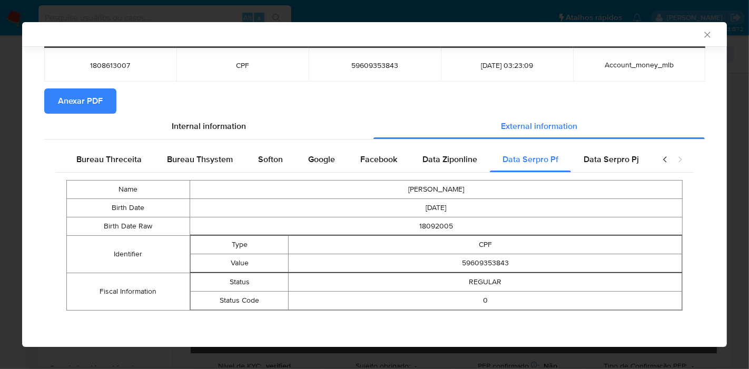
click at [663, 160] on icon "closure-recommendation-modal" at bounding box center [664, 160] width 3 height 6
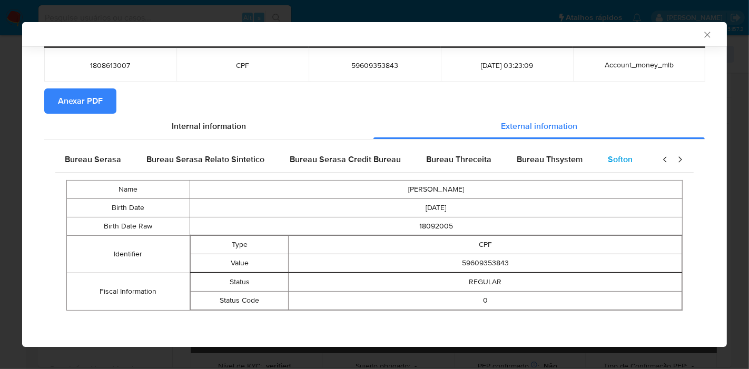
scroll to position [0, 0]
click at [675, 162] on icon "closure-recommendation-modal" at bounding box center [680, 159] width 11 height 11
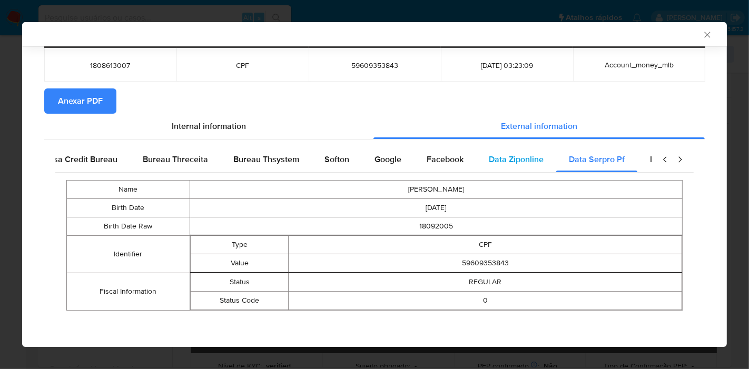
scroll to position [0, 354]
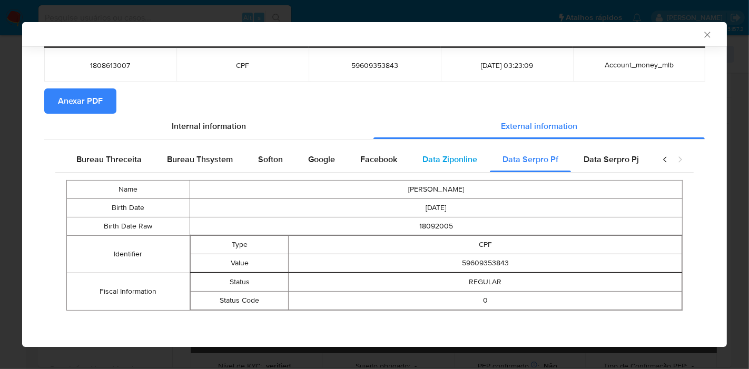
click at [443, 160] on span "Data Ziponline" at bounding box center [450, 159] width 55 height 12
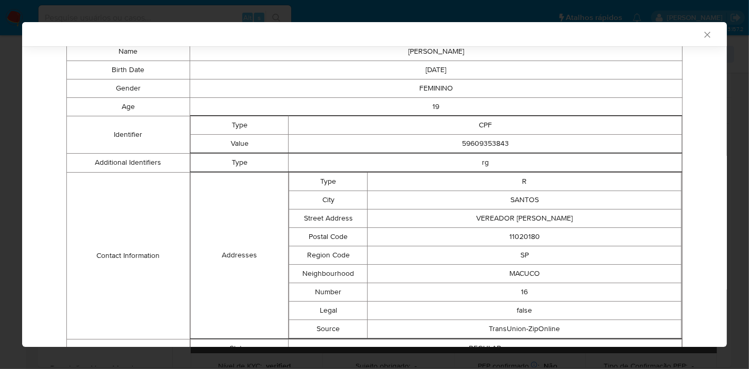
scroll to position [170, 0]
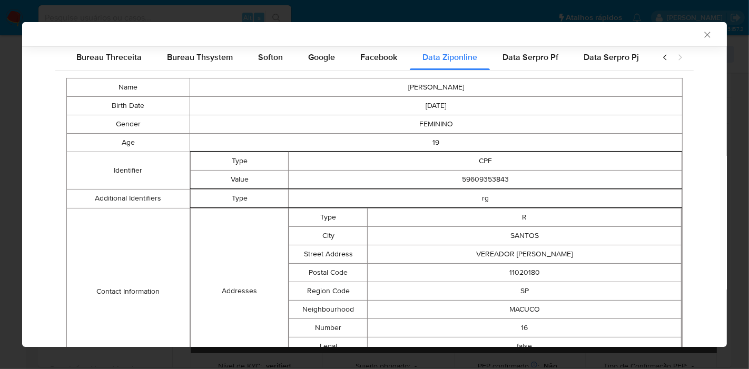
click at [663, 56] on icon "closure-recommendation-modal" at bounding box center [664, 57] width 3 height 6
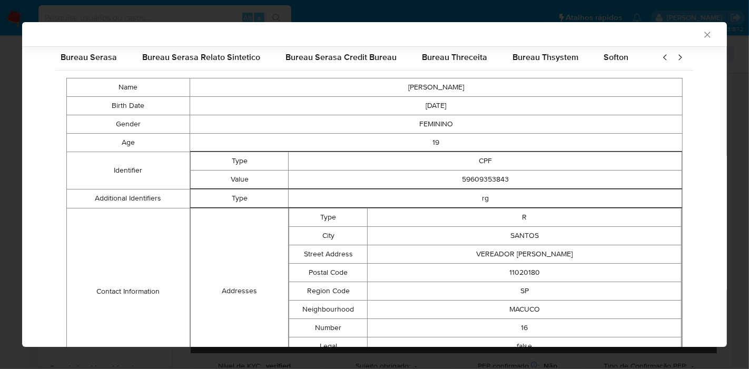
scroll to position [0, 0]
click at [73, 56] on span "Bureau Serasa" at bounding box center [96, 57] width 56 height 12
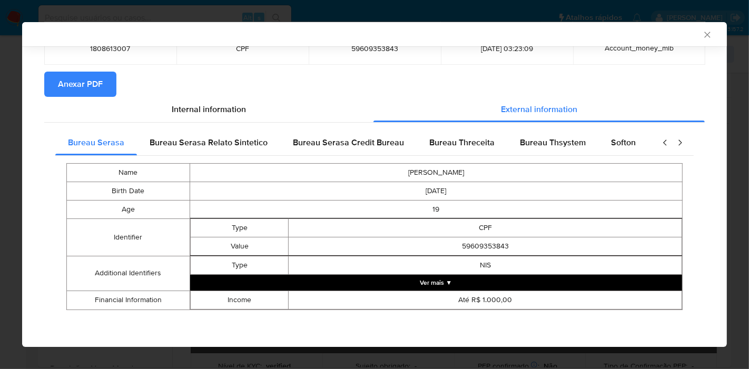
scroll to position [84, 0]
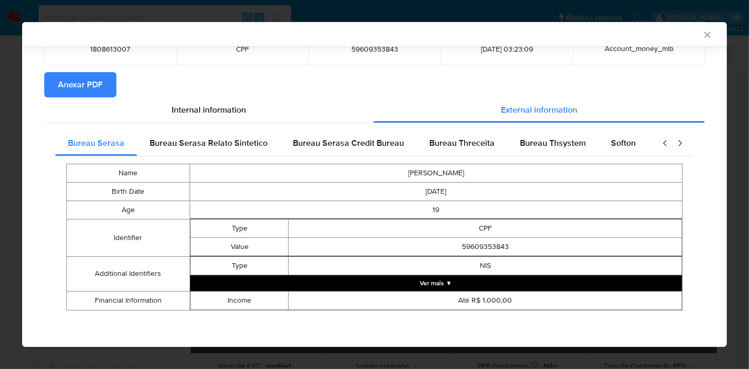
click at [438, 285] on button "Ver mais ▼" at bounding box center [436, 284] width 492 height 16
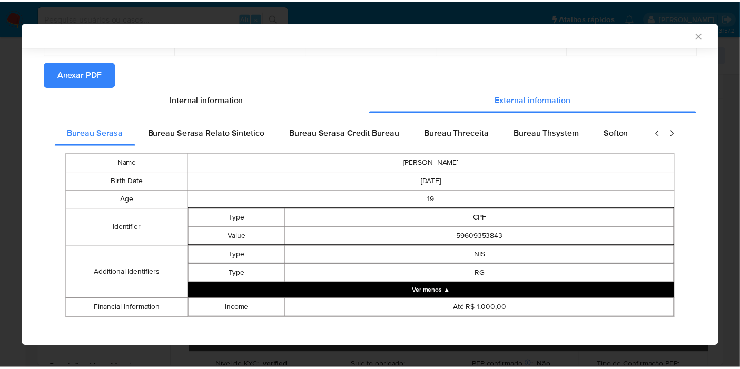
scroll to position [102, 0]
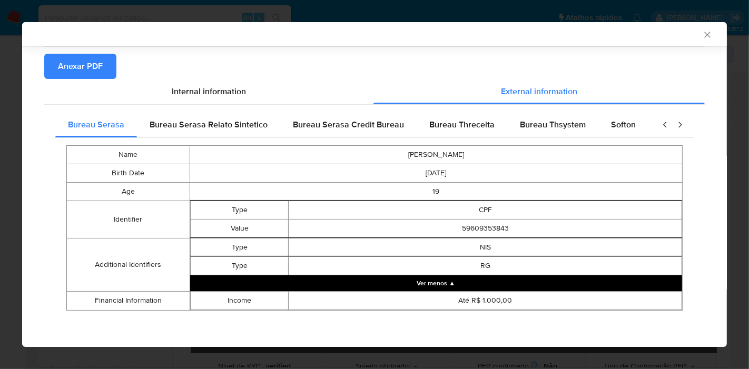
click at [703, 34] on icon "Fechar a janela" at bounding box center [707, 35] width 11 height 11
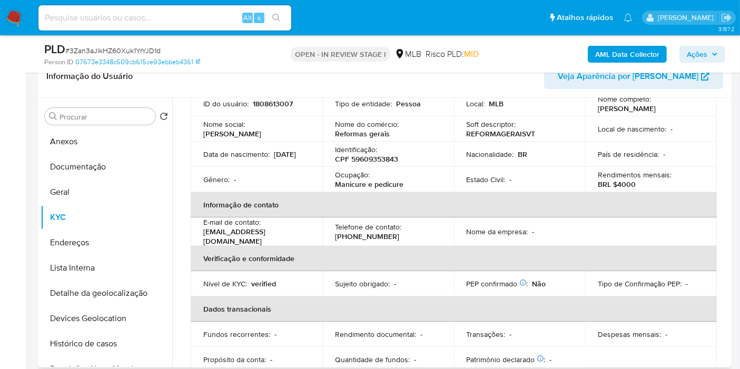
scroll to position [0, 0]
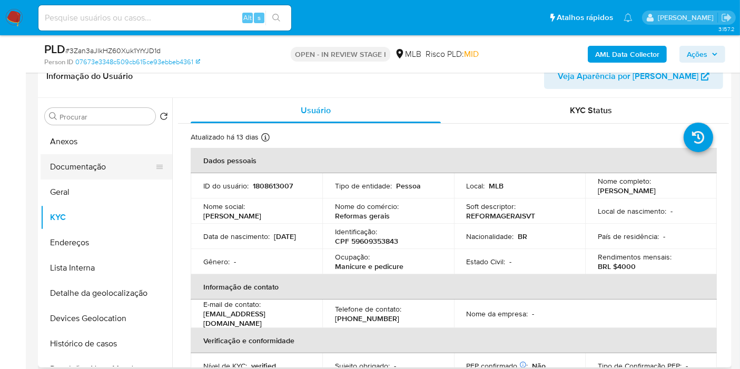
click at [91, 174] on button "Documentação" at bounding box center [102, 166] width 123 height 25
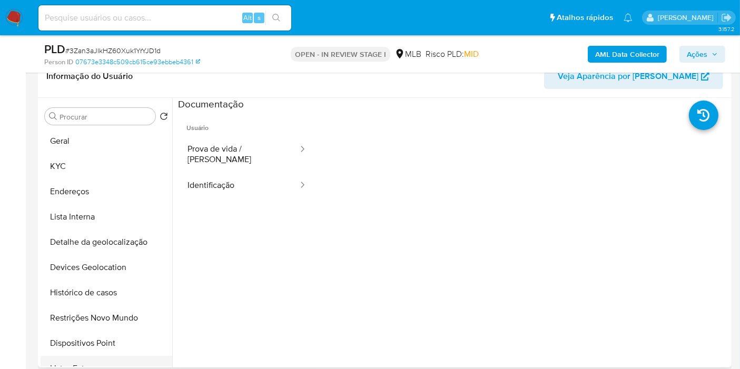
scroll to position [117, 0]
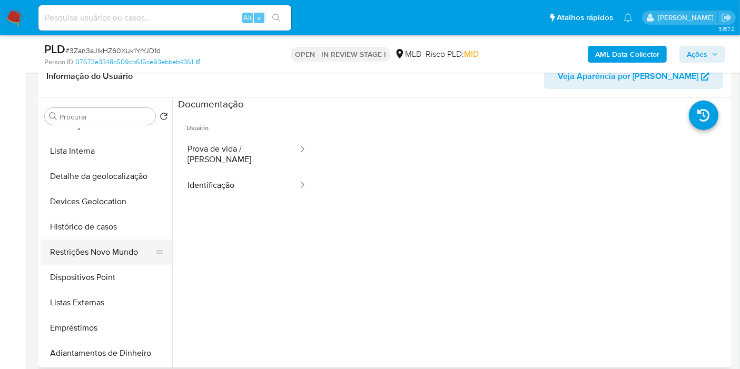
click at [130, 250] on button "Restrições Novo Mundo" at bounding box center [102, 252] width 123 height 25
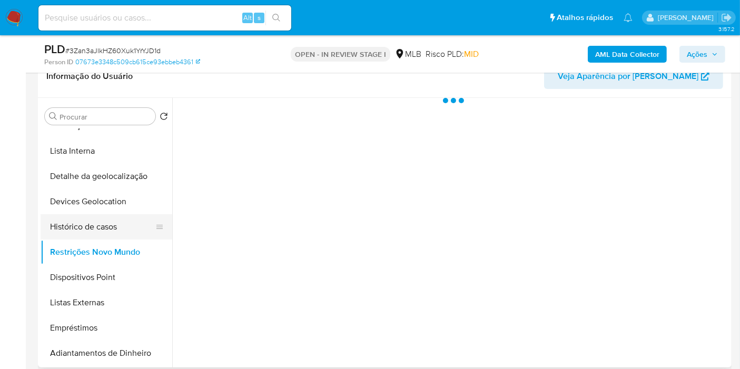
scroll to position [0, 0]
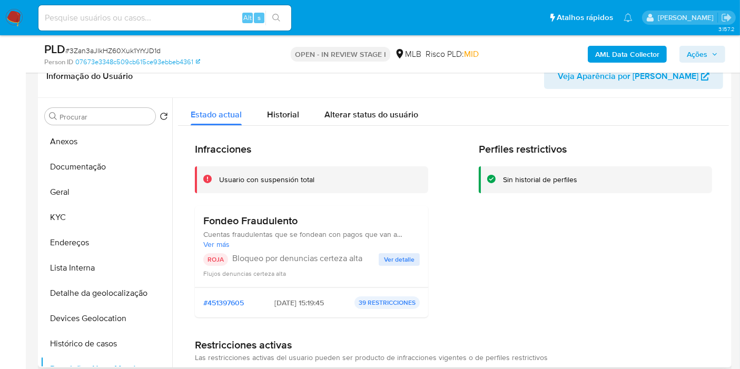
click at [397, 264] on span "Ver detalle" at bounding box center [399, 260] width 31 height 11
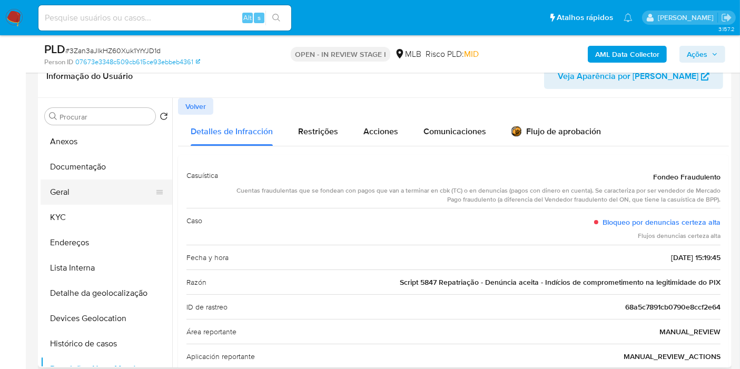
click at [75, 193] on button "Geral" at bounding box center [102, 192] width 123 height 25
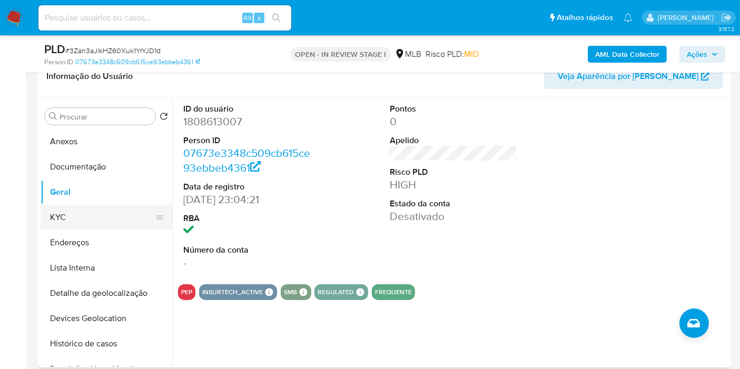
click at [95, 225] on button "KYC" at bounding box center [102, 217] width 123 height 25
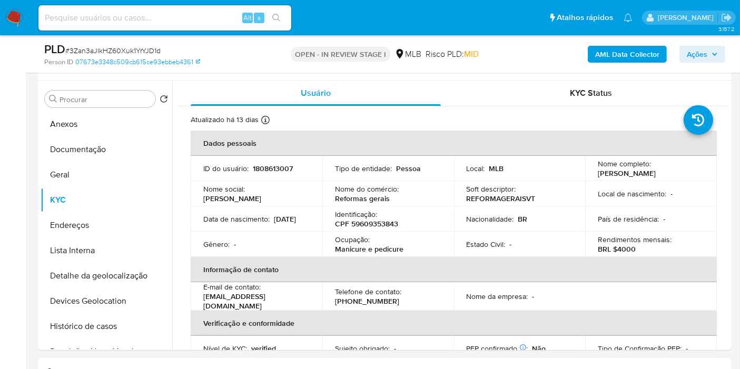
scroll to position [198, 0]
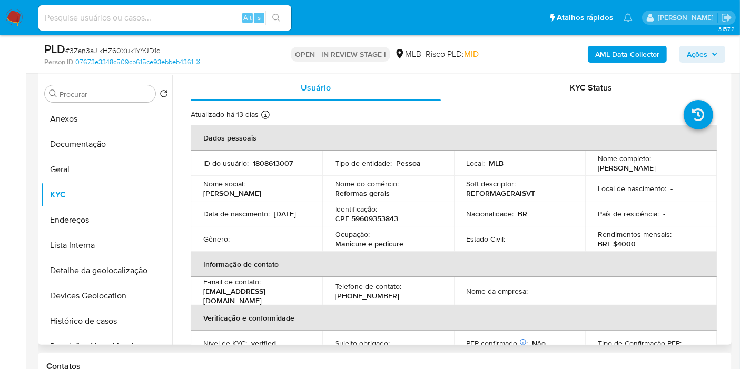
drag, startPoint x: 729, startPoint y: 109, endPoint x: 728, endPoint y: 125, distance: 16.4
click at [728, 125] on div "Procurar Retornar ao pedido padrão Anexos Documentação Geral KYC Endereços List…" at bounding box center [385, 210] width 694 height 270
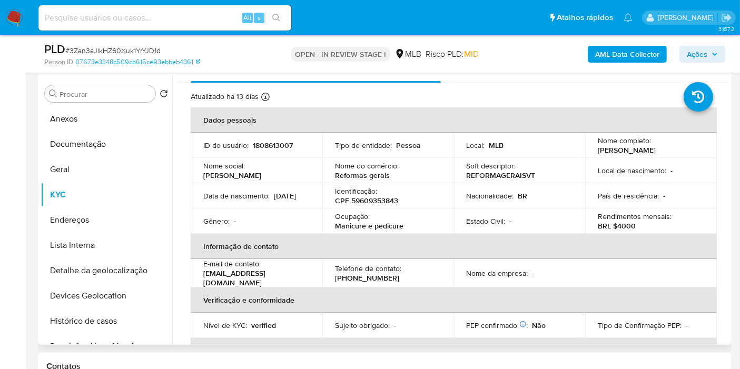
scroll to position [16, 0]
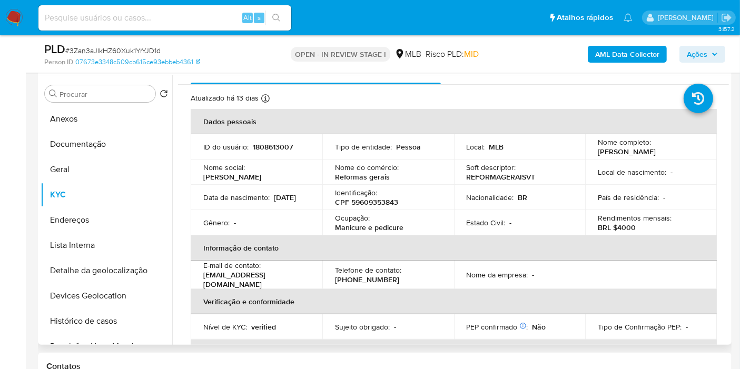
click at [673, 198] on div "País de residência : -" at bounding box center [651, 197] width 106 height 9
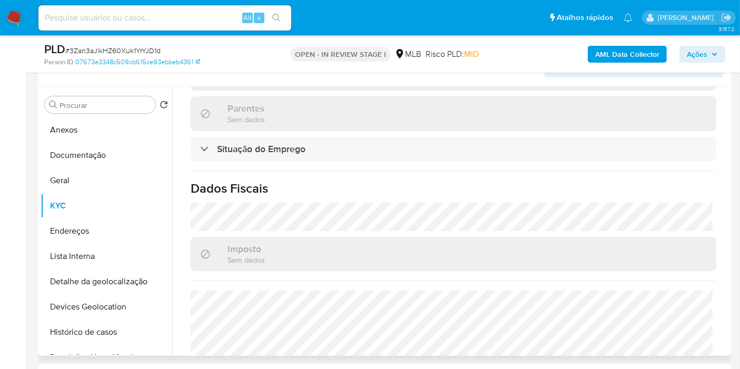
scroll to position [485, 0]
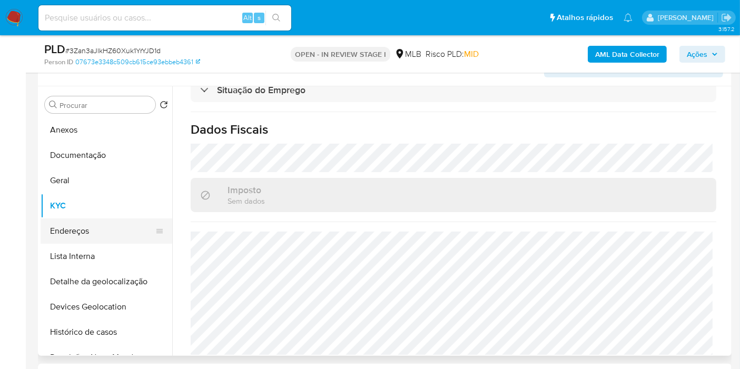
click at [114, 222] on button "Endereços" at bounding box center [102, 231] width 123 height 25
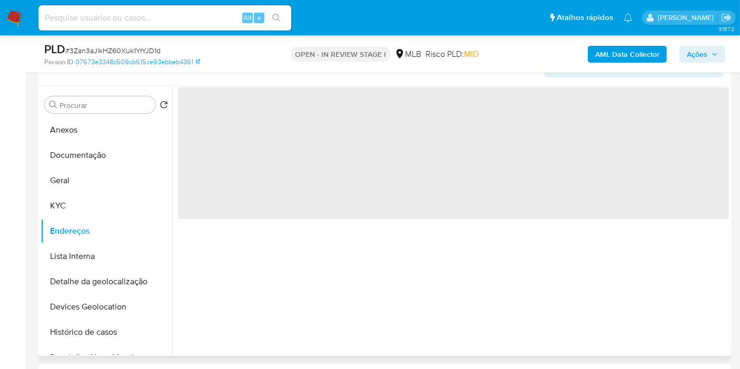
scroll to position [0, 0]
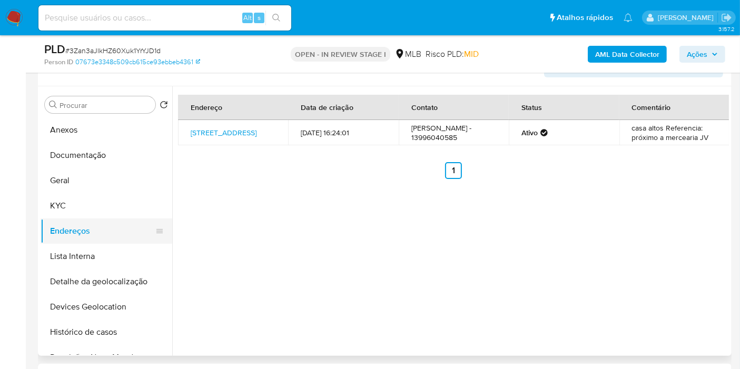
drag, startPoint x: 120, startPoint y: 280, endPoint x: 112, endPoint y: 218, distance: 63.1
click at [120, 280] on button "Detalhe da geolocalização" at bounding box center [107, 281] width 132 height 25
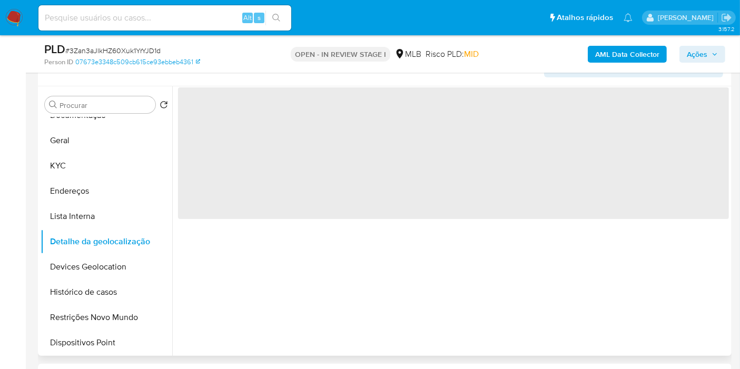
scroll to position [58, 0]
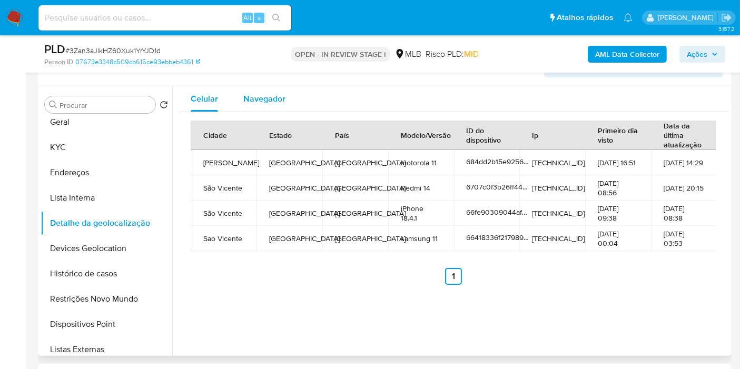
click at [278, 90] on div "Navegador" at bounding box center [264, 98] width 42 height 25
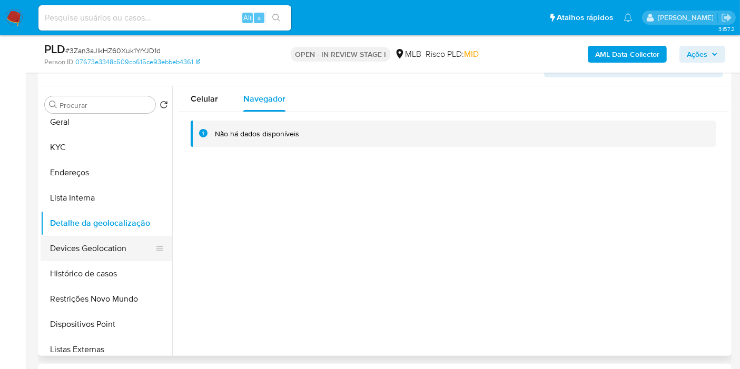
click at [108, 252] on button "Devices Geolocation" at bounding box center [102, 248] width 123 height 25
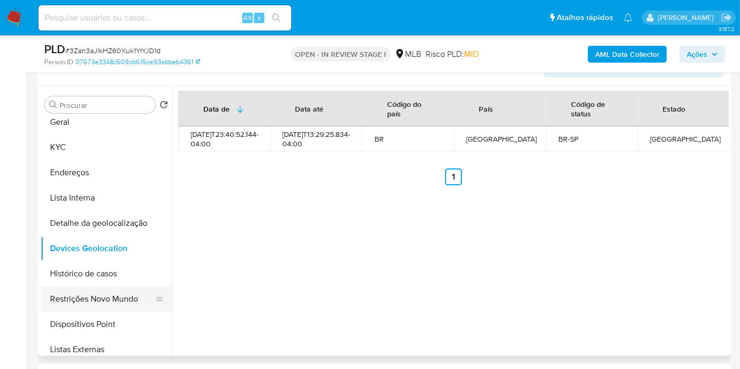
click at [103, 297] on button "Restrições Novo Mundo" at bounding box center [102, 299] width 123 height 25
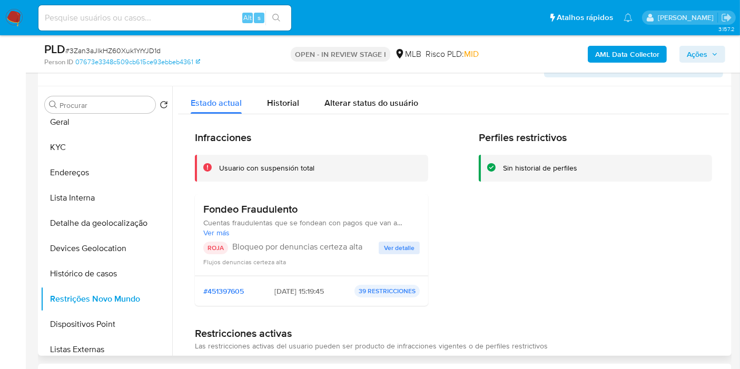
click at [402, 244] on span "Ver detalle" at bounding box center [399, 248] width 31 height 11
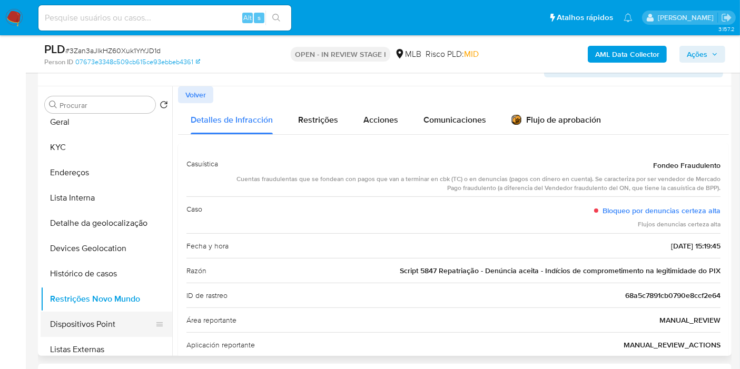
click at [106, 314] on button "Dispositivos Point" at bounding box center [102, 324] width 123 height 25
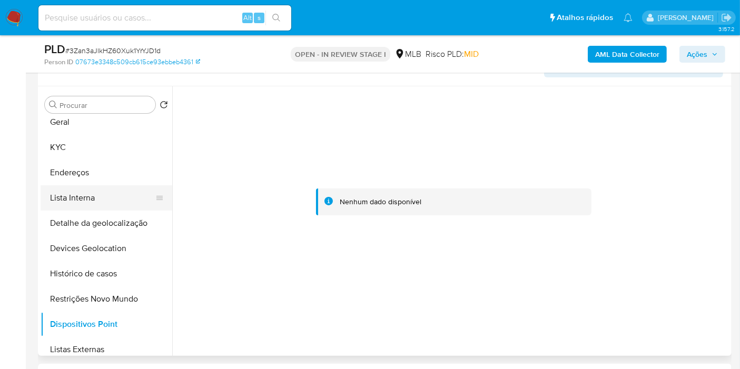
click at [99, 189] on button "Lista Interna" at bounding box center [102, 197] width 123 height 25
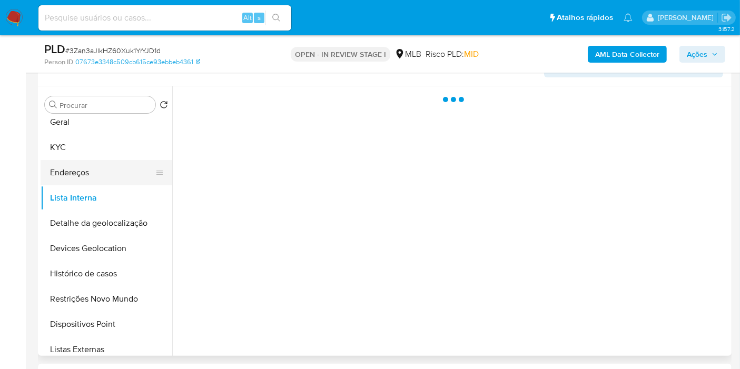
click at [106, 161] on button "Endereços" at bounding box center [102, 172] width 123 height 25
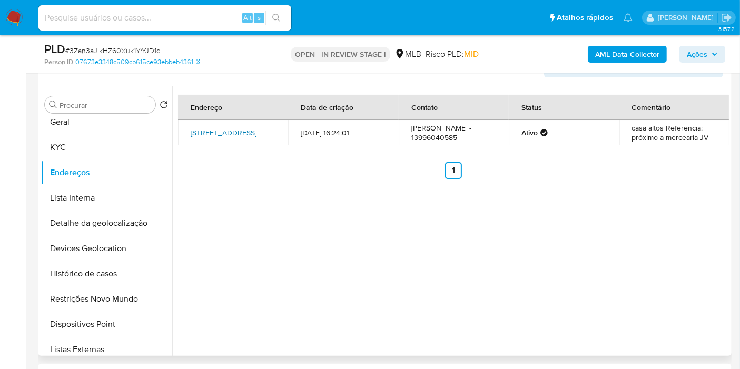
click at [230, 133] on link "Rua Nove 1060, Santos, São Paulo, 11081290, Brasil 1060" at bounding box center [224, 133] width 66 height 11
click at [101, 142] on button "KYC" at bounding box center [102, 147] width 123 height 25
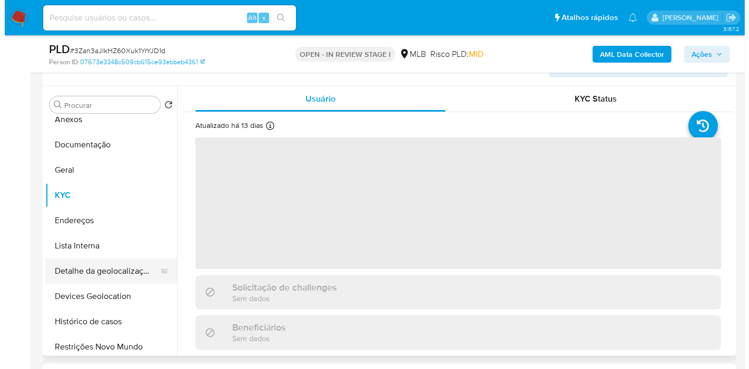
scroll to position [0, 0]
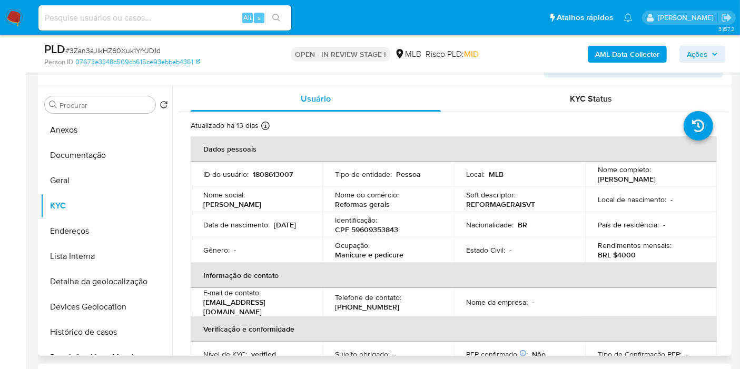
click at [378, 231] on p "CPF 59609353843" at bounding box center [366, 229] width 63 height 9
copy p "59609353843"
click at [94, 130] on button "Anexos" at bounding box center [102, 130] width 123 height 25
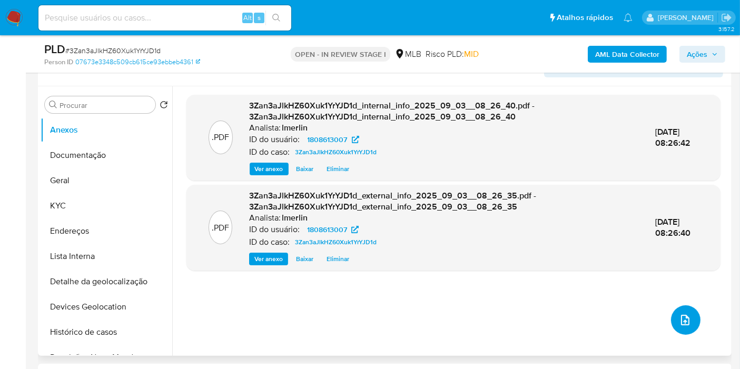
click at [686, 324] on span "upload-file" at bounding box center [685, 320] width 13 height 13
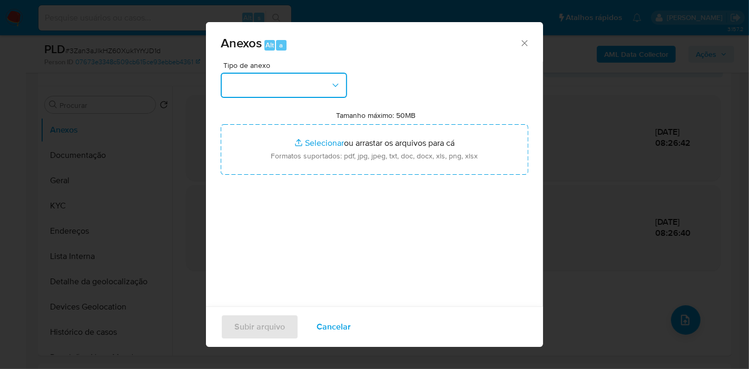
click at [268, 88] on button "button" at bounding box center [284, 85] width 126 height 25
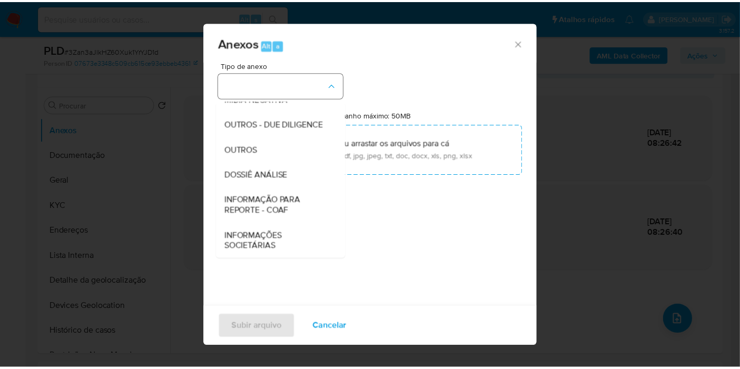
scroll to position [162, 0]
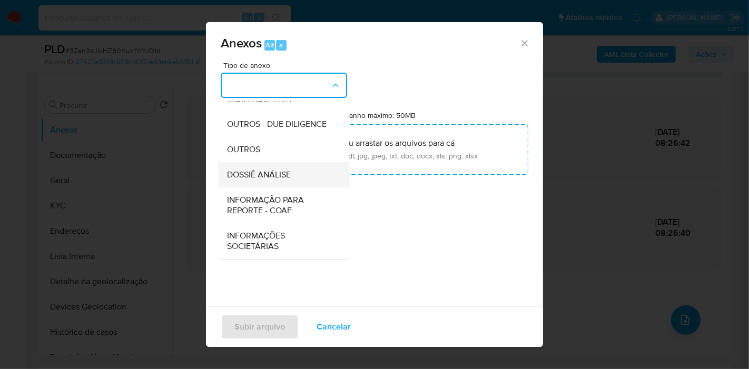
click at [294, 171] on div "DOSSIÊ ANÁLISE" at bounding box center [281, 174] width 108 height 25
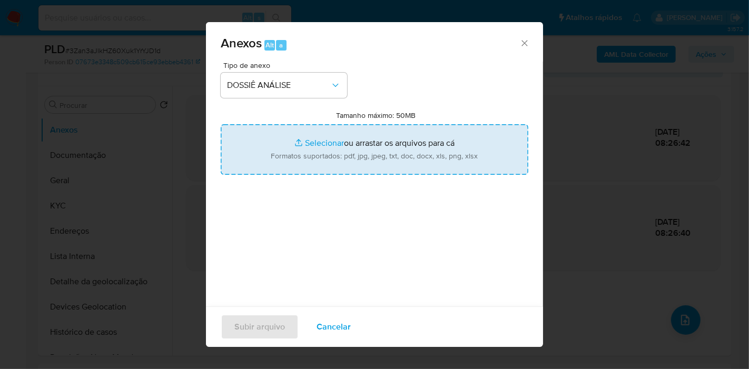
click at [402, 150] on input "Tamanho máximo: 50MB Selecionar arquivos" at bounding box center [375, 149] width 308 height 51
type input "C:\fakepath\Mulan 1808613007_2025_09_03_07_37_12.xlsx"
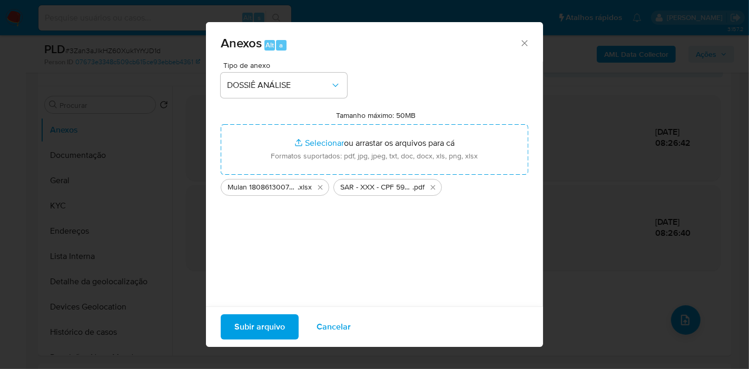
click at [263, 323] on span "Subir arquivo" at bounding box center [260, 327] width 51 height 23
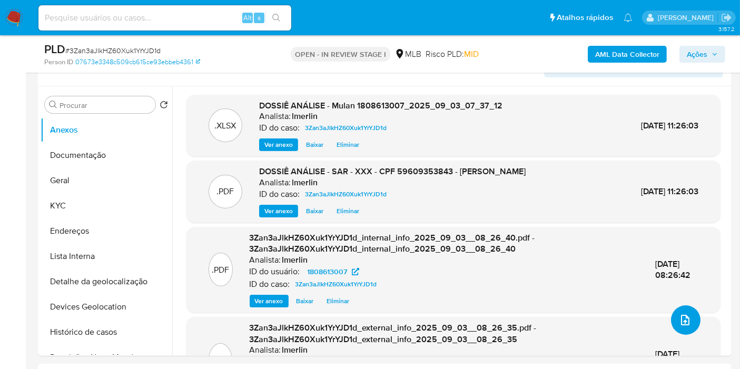
scroll to position [12, 0]
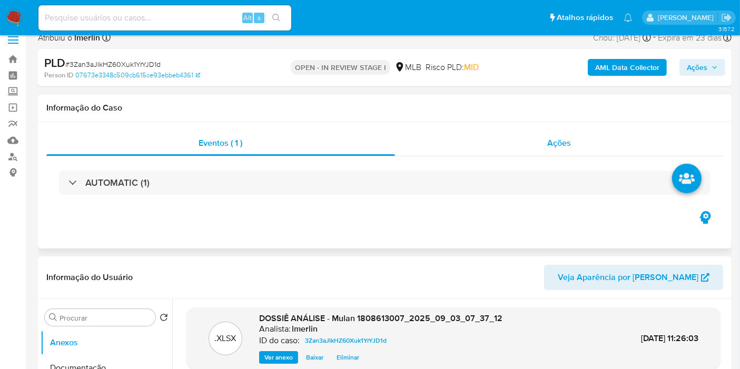
click at [618, 141] on div "Ações" at bounding box center [559, 143] width 329 height 25
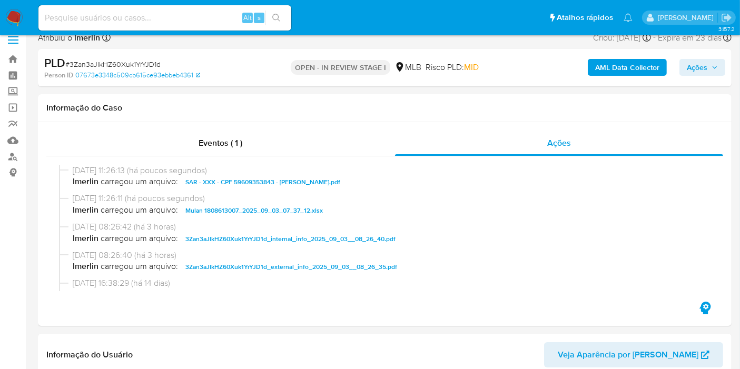
click at [698, 71] on span "Ações" at bounding box center [697, 67] width 21 height 17
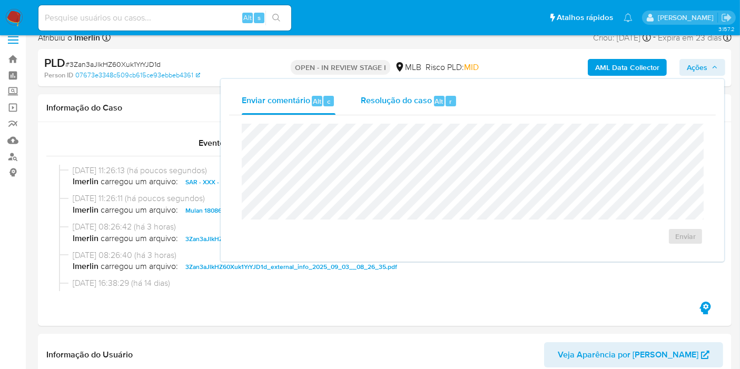
click at [405, 95] on span "Resolução do caso" at bounding box center [396, 101] width 71 height 12
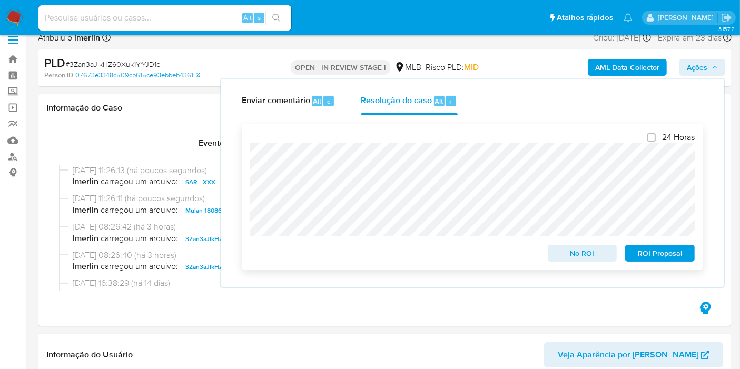
click at [682, 260] on span "ROI Proposal" at bounding box center [660, 253] width 55 height 15
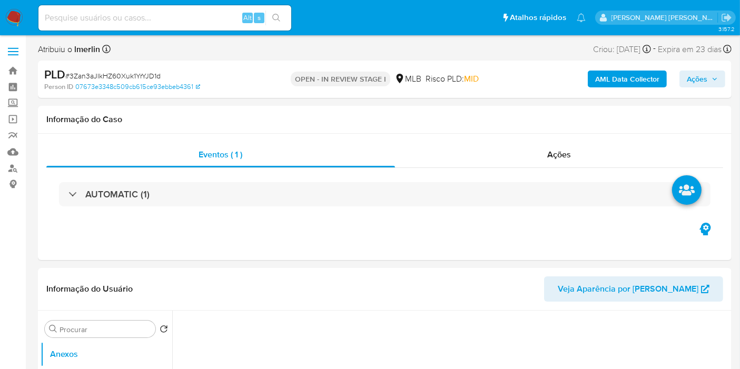
click at [211, 14] on input at bounding box center [164, 18] width 253 height 14
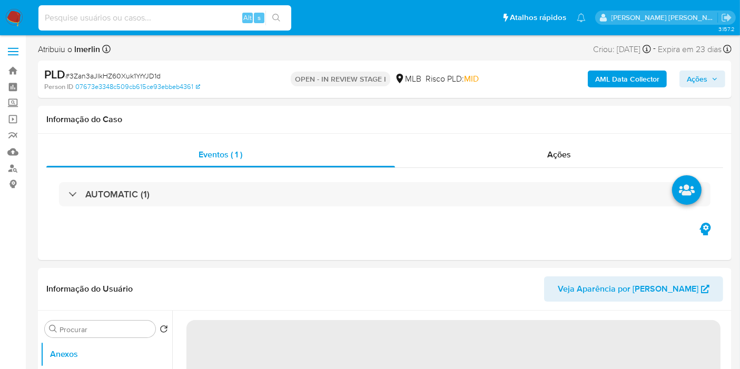
paste input "2408803211"
type input "2408803211"
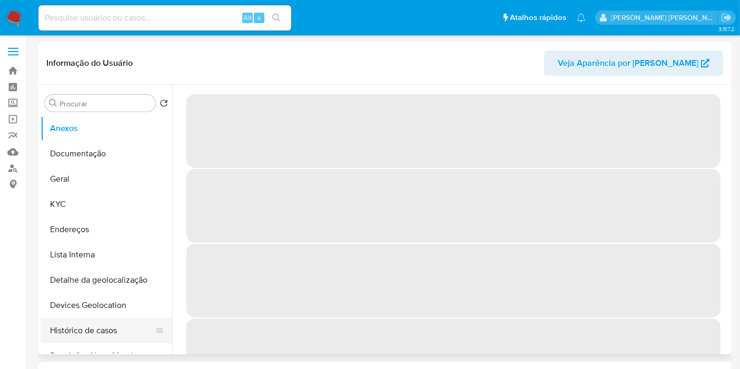
click at [105, 334] on button "Histórico de casos" at bounding box center [102, 330] width 123 height 25
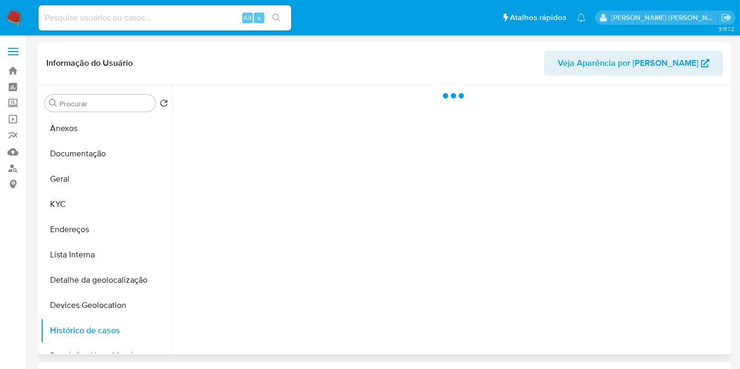
select select "10"
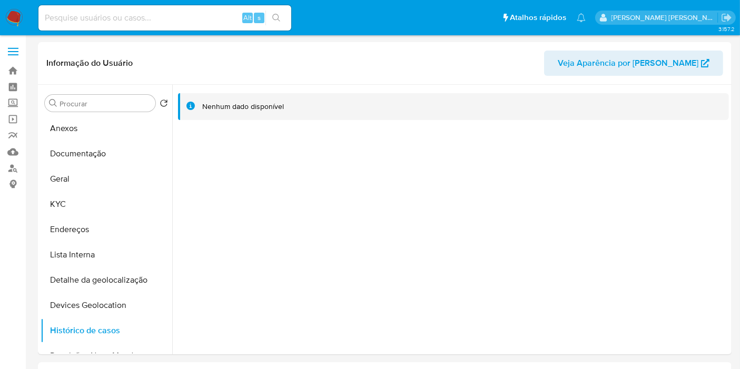
click at [209, 14] on input at bounding box center [164, 18] width 253 height 14
paste input "798837393"
type input "798837393"
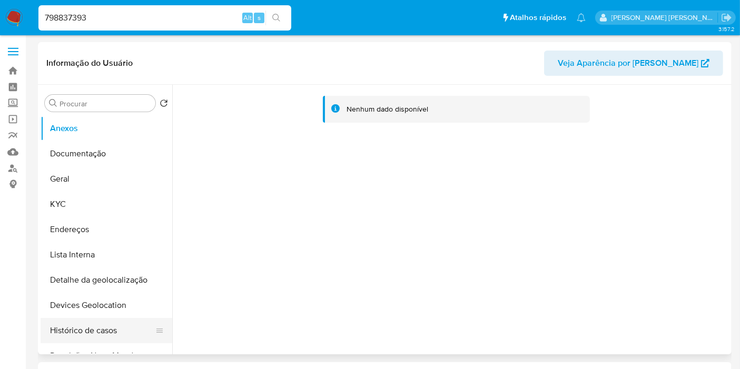
click at [84, 333] on button "Histórico de casos" at bounding box center [102, 330] width 123 height 25
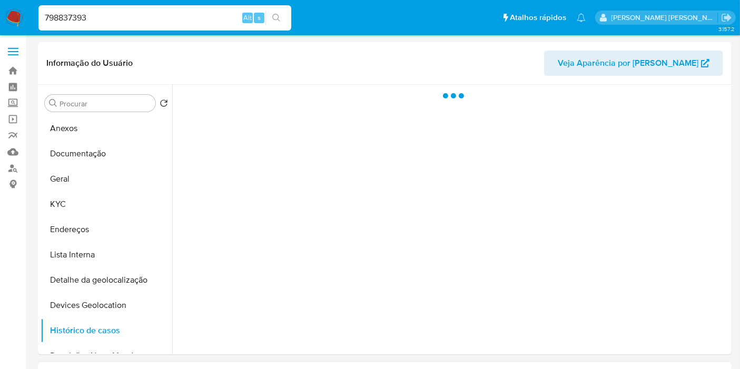
select select "10"
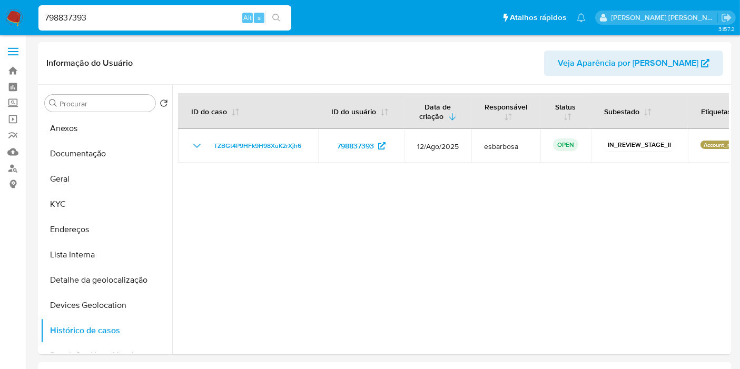
click at [189, 20] on input "798837393" at bounding box center [164, 18] width 253 height 14
paste input "1237176056"
type input "1237176056"
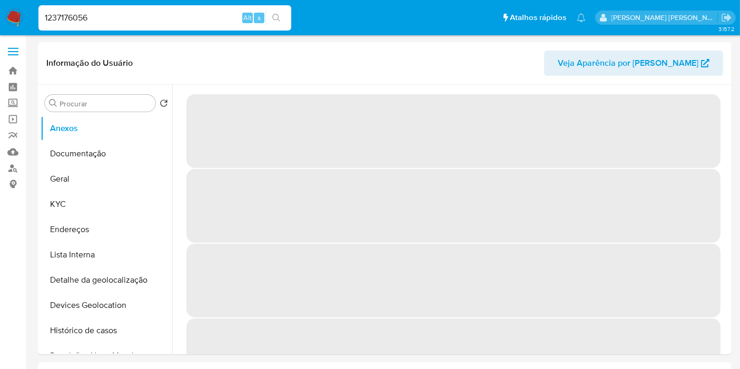
drag, startPoint x: 111, startPoint y: 330, endPoint x: 314, endPoint y: 0, distance: 387.5
click at [111, 330] on button "Histórico de casos" at bounding box center [107, 330] width 132 height 25
select select "10"
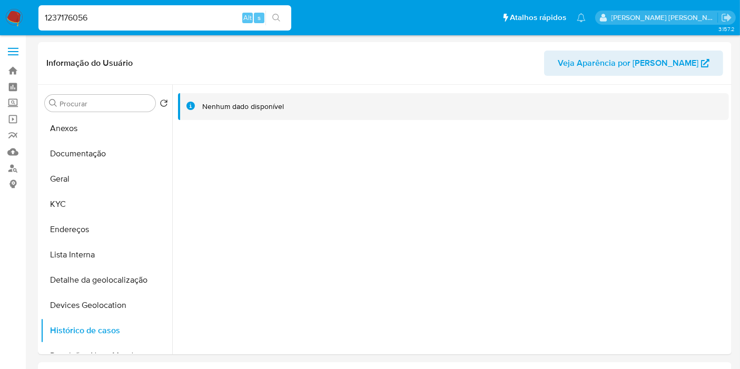
click at [163, 23] on input "1237176056" at bounding box center [164, 18] width 253 height 14
paste input "194147177"
type input "1194147177"
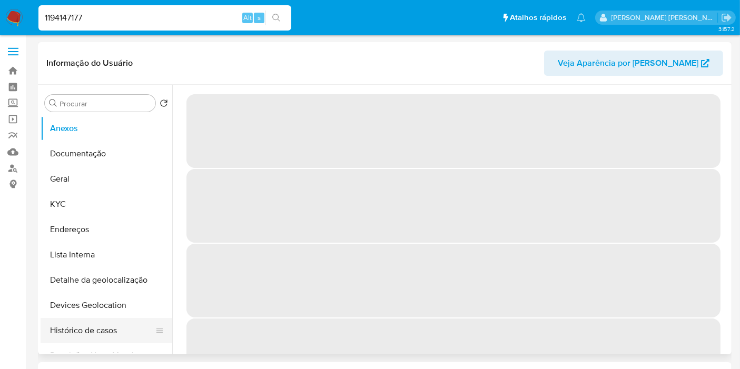
select select "10"
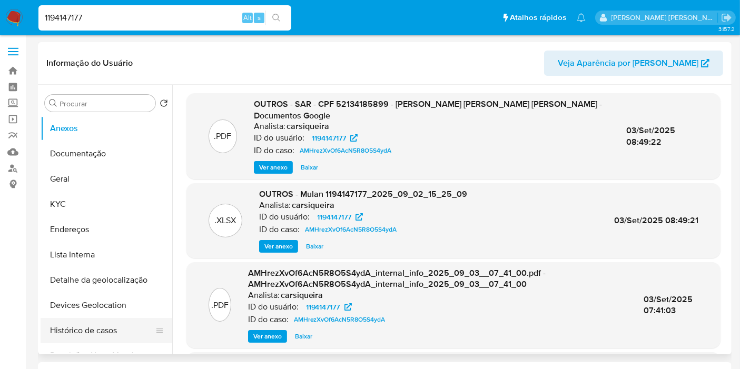
click at [118, 332] on button "Histórico de casos" at bounding box center [102, 330] width 123 height 25
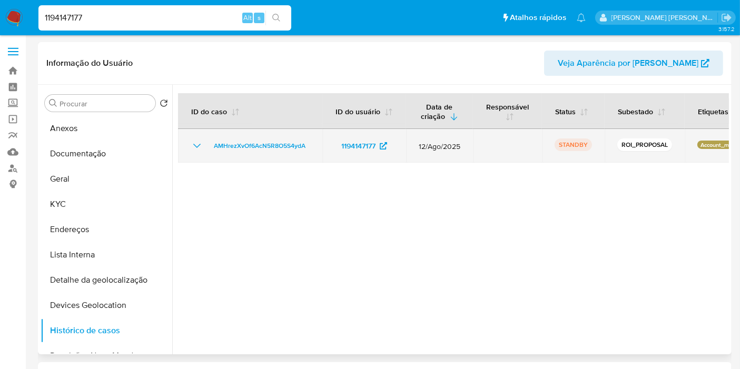
click at [194, 145] on icon "Mostrar/Ocultar" at bounding box center [196, 146] width 7 height 4
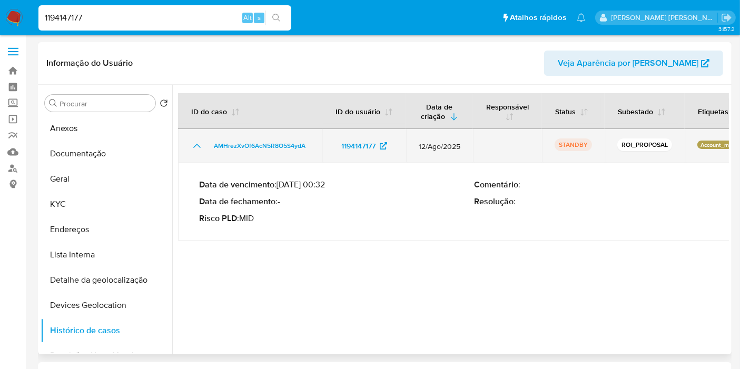
click at [194, 145] on icon "Mostrar/Ocultar" at bounding box center [197, 146] width 13 height 13
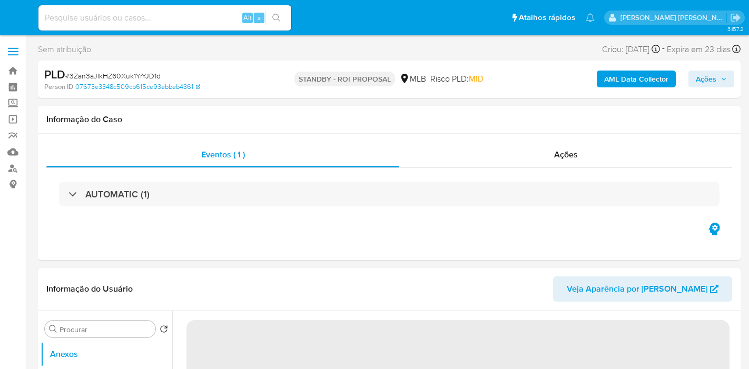
select select "10"
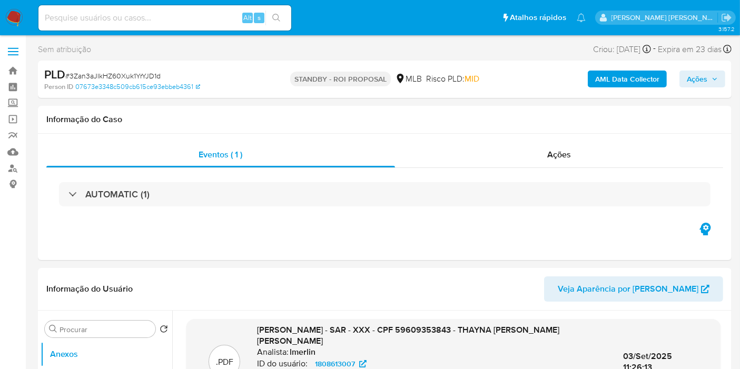
click at [180, 6] on div "Alt s" at bounding box center [164, 17] width 253 height 25
click at [191, 28] on div "Alt s" at bounding box center [164, 17] width 253 height 25
click at [191, 24] on input at bounding box center [164, 18] width 253 height 14
paste input "eaFOrnu0M8k6CuzMJEftZz6v"
type input "eaFOrnu0M8k6CuzMJEftZz6v"
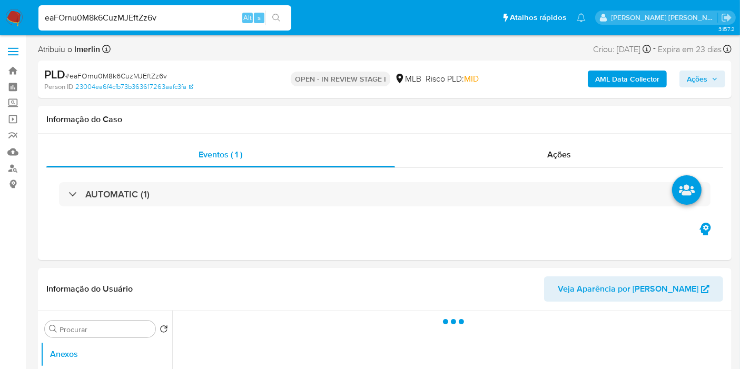
select select "10"
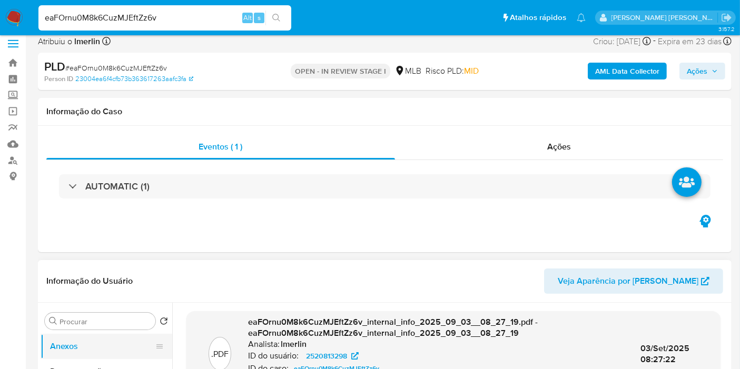
scroll to position [117, 0]
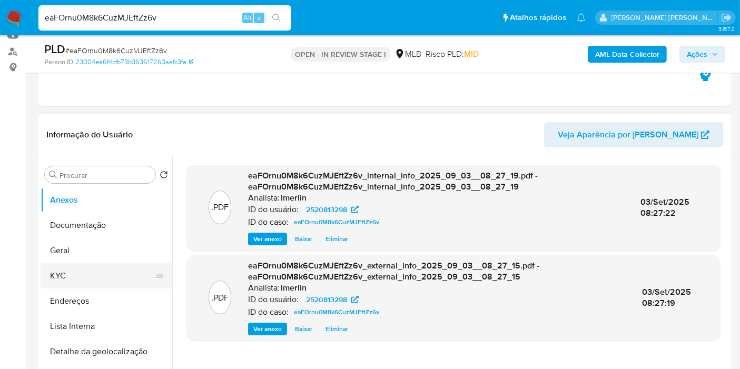
click at [79, 273] on button "KYC" at bounding box center [102, 275] width 123 height 25
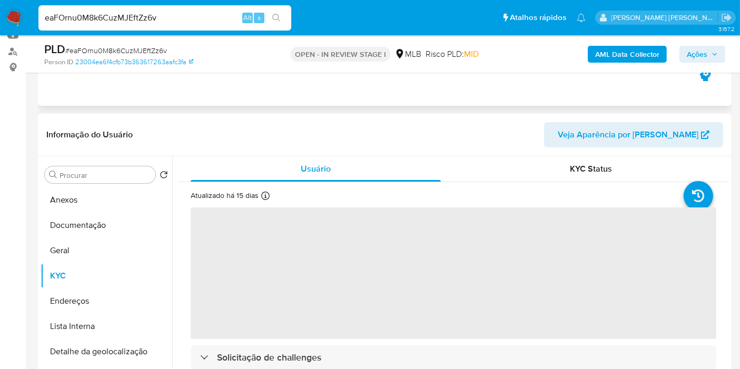
scroll to position [175, 0]
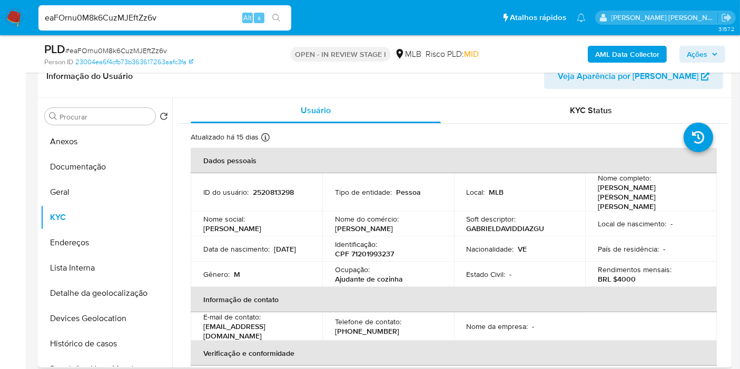
click at [368, 249] on p "CPF 71201993237" at bounding box center [364, 253] width 59 height 9
copy p "71201993237"
click at [101, 341] on button "Histórico de casos" at bounding box center [102, 343] width 123 height 25
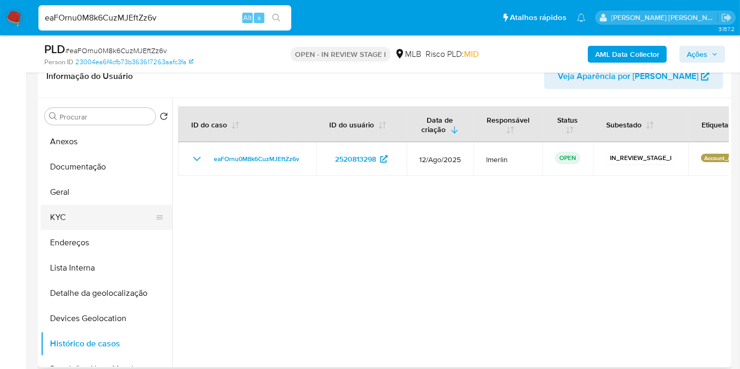
click at [86, 216] on button "KYC" at bounding box center [102, 217] width 123 height 25
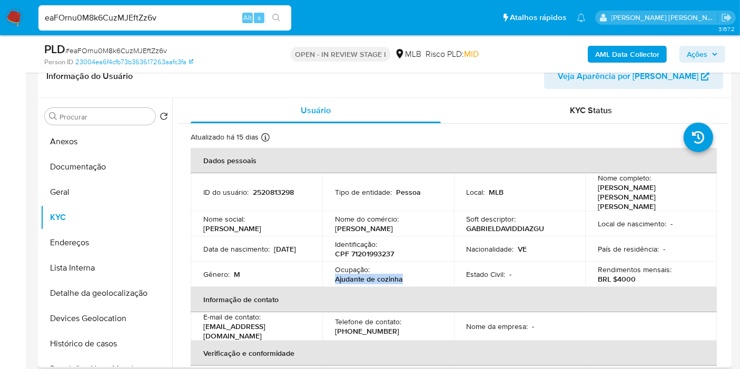
drag, startPoint x: 409, startPoint y: 266, endPoint x: 333, endPoint y: 265, distance: 76.9
click at [333, 265] on td "Ocupação : Ajudante de cozinha" at bounding box center [389, 274] width 132 height 25
copy p "Ajudante de cozinha"
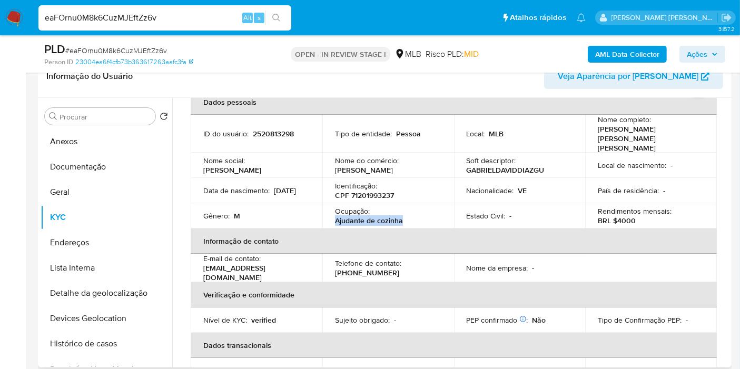
scroll to position [0, 0]
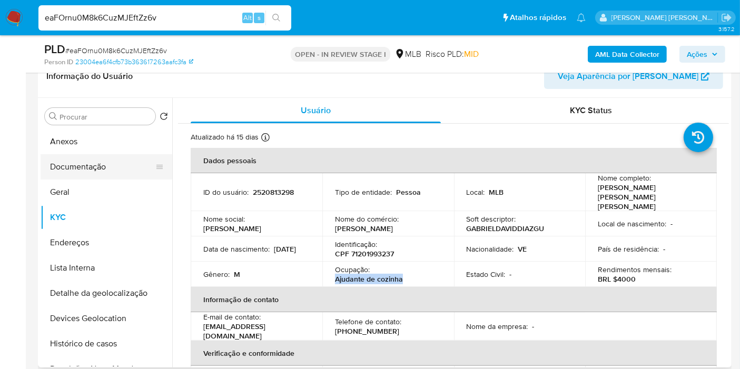
click at [86, 165] on button "Documentação" at bounding box center [102, 166] width 123 height 25
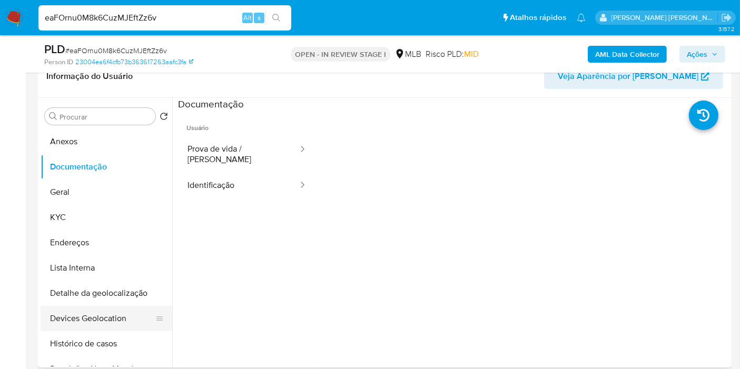
scroll to position [58, 0]
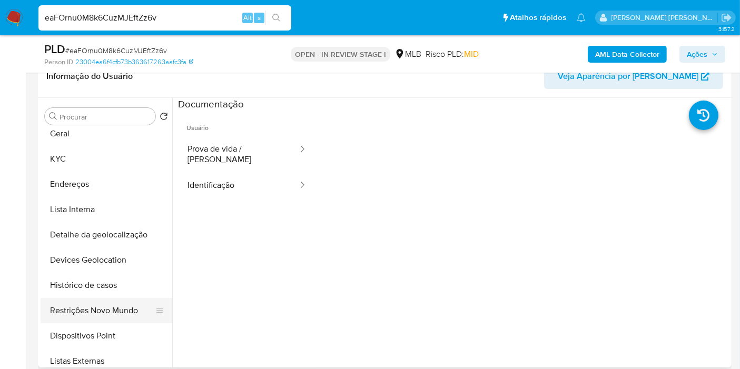
click at [118, 317] on button "Restrições Novo Mundo" at bounding box center [102, 310] width 123 height 25
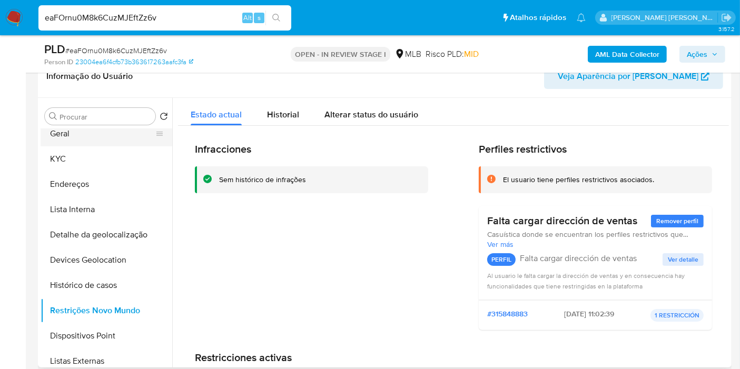
click at [95, 136] on button "Geral" at bounding box center [102, 133] width 123 height 25
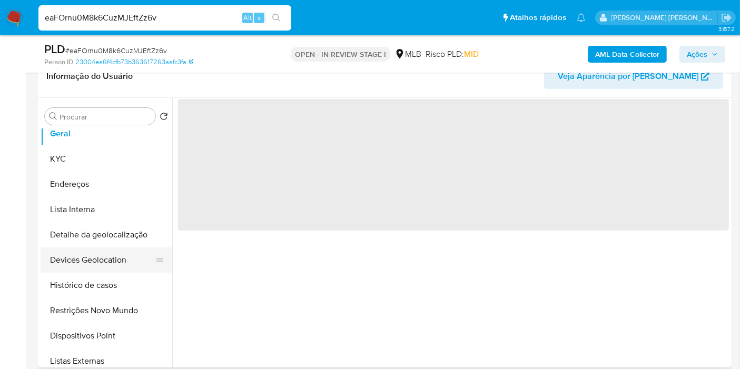
scroll to position [0, 0]
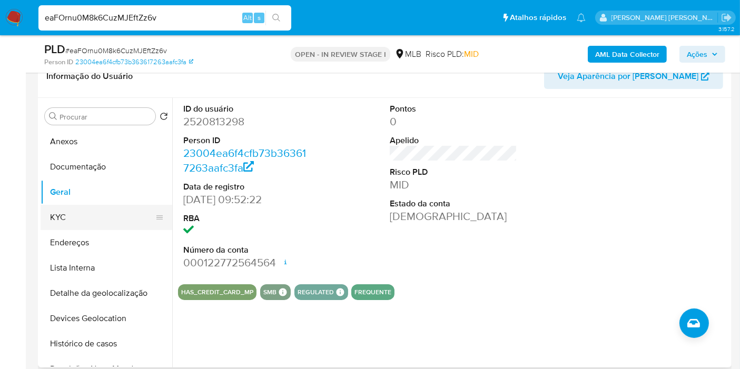
click at [116, 217] on button "KYC" at bounding box center [102, 217] width 123 height 25
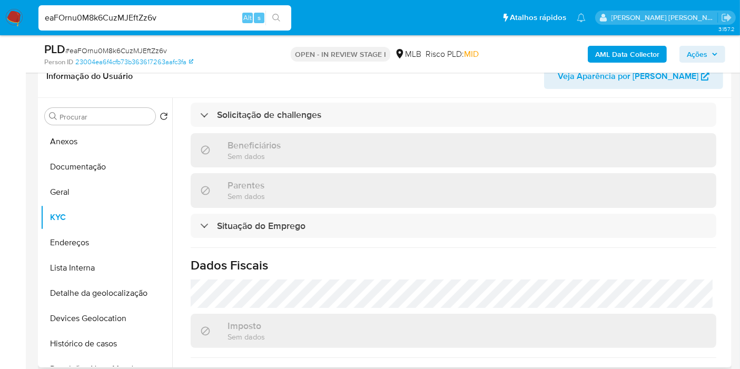
scroll to position [489, 0]
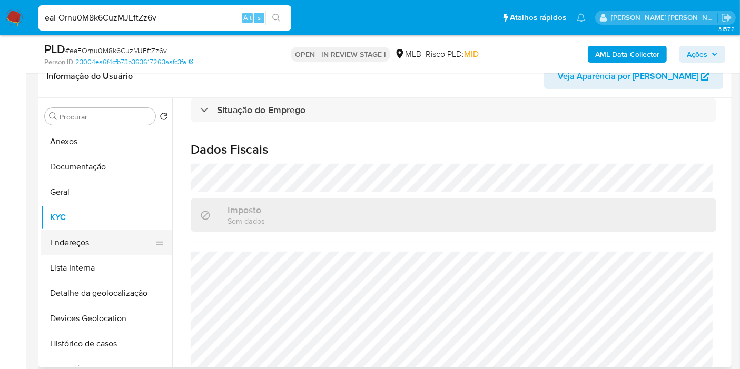
click at [76, 248] on button "Endereços" at bounding box center [102, 242] width 123 height 25
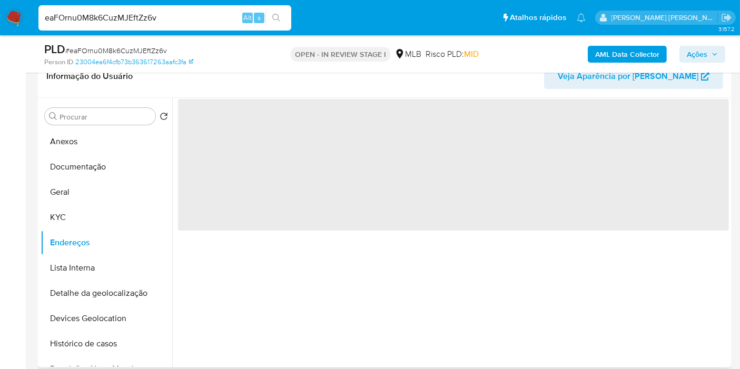
scroll to position [0, 0]
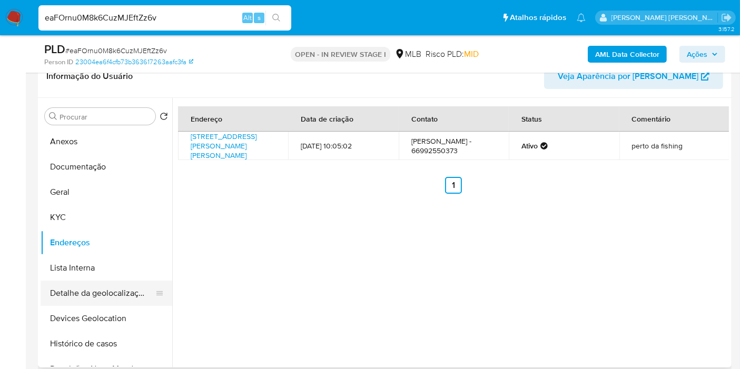
click at [109, 291] on button "Detalhe da geolocalização" at bounding box center [102, 293] width 123 height 25
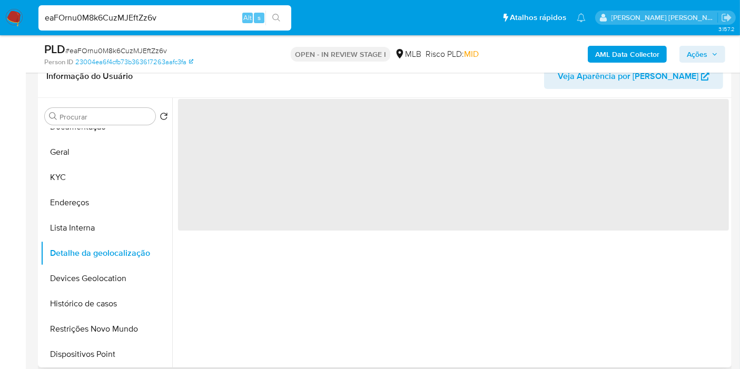
scroll to position [58, 0]
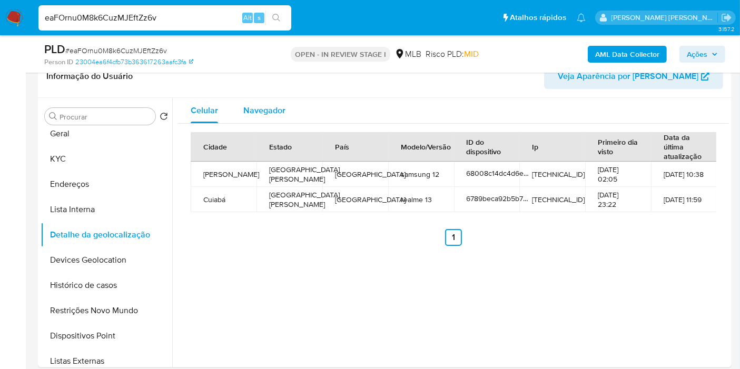
click at [250, 112] on span "Navegador" at bounding box center [264, 110] width 42 height 12
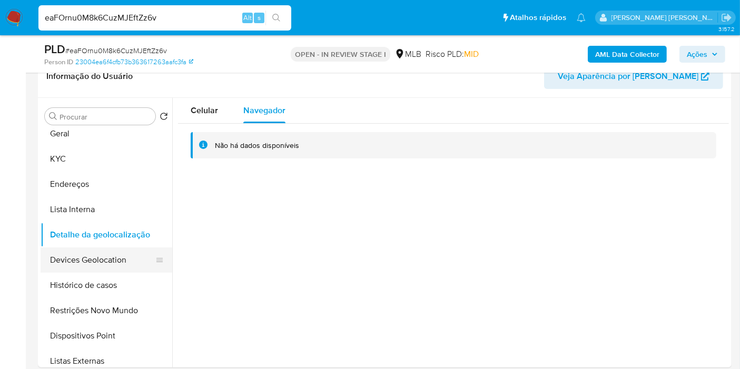
click at [129, 260] on button "Devices Geolocation" at bounding box center [102, 260] width 123 height 25
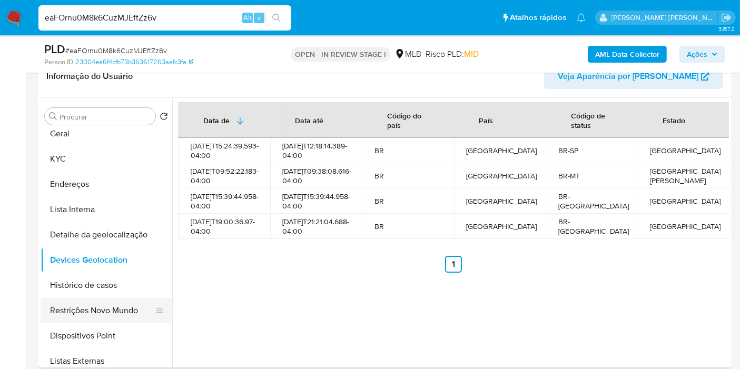
click at [120, 298] on button "Restrições Novo Mundo" at bounding box center [102, 310] width 123 height 25
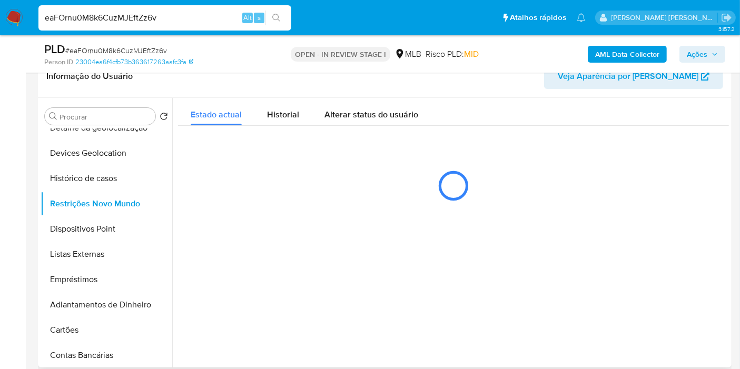
scroll to position [175, 0]
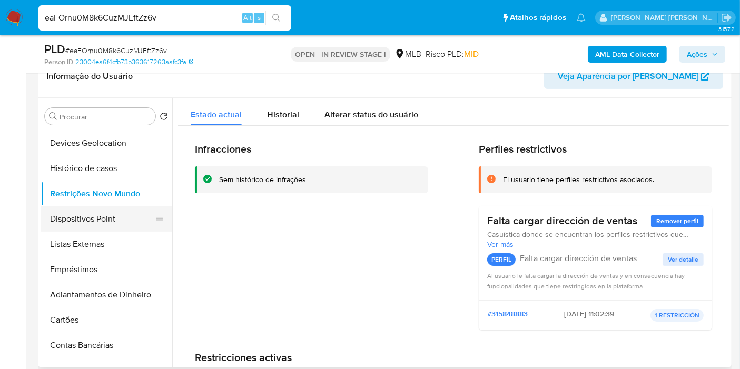
click at [105, 217] on button "Dispositivos Point" at bounding box center [102, 219] width 123 height 25
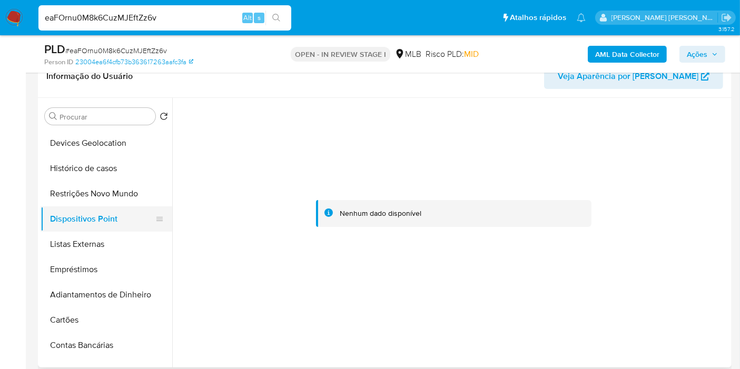
scroll to position [58, 0]
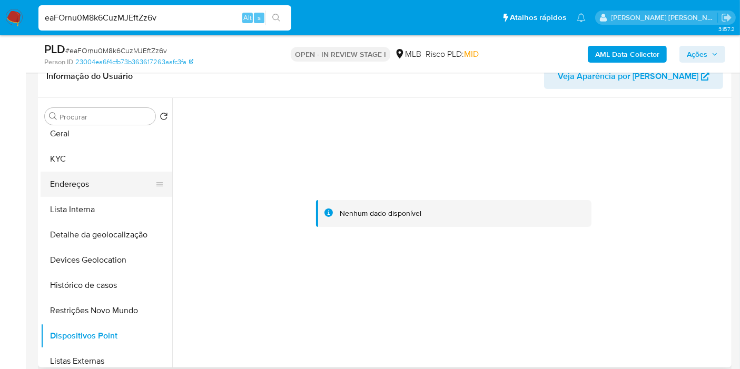
click at [105, 181] on button "Endereços" at bounding box center [102, 184] width 123 height 25
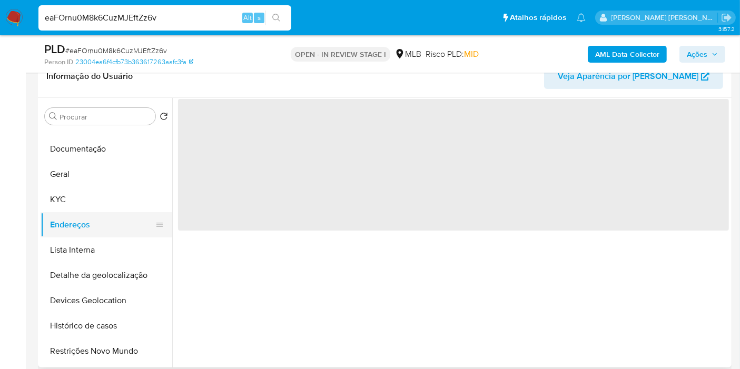
scroll to position [0, 0]
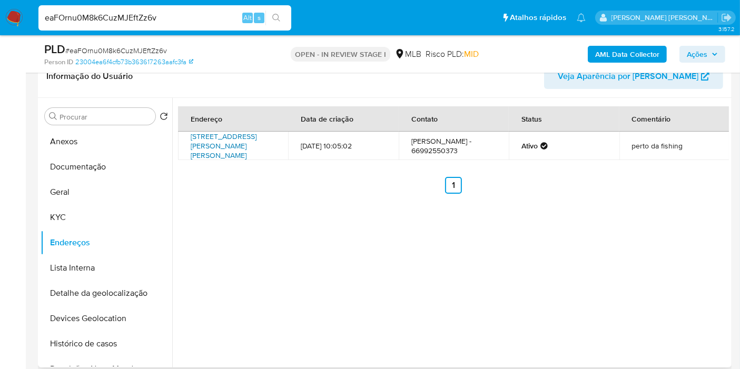
click at [229, 142] on link "Rua Aziza Baracat 151, Várzea Grande, Mato Grosso, 78115090, Brasil 151" at bounding box center [224, 146] width 66 height 30
click at [125, 217] on button "KYC" at bounding box center [102, 217] width 123 height 25
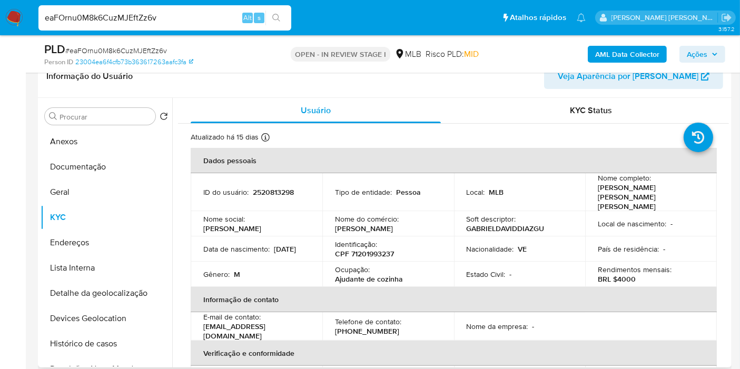
click at [386, 249] on p "CPF 71201993237" at bounding box center [364, 253] width 59 height 9
copy p "71201993237"
click at [366, 249] on p "CPF 71201993237" at bounding box center [364, 253] width 59 height 9
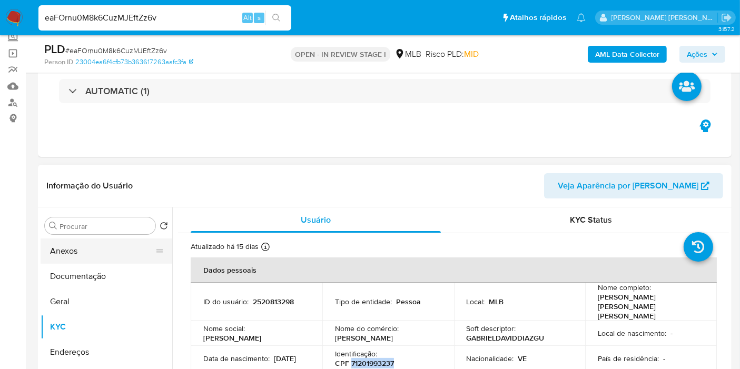
scroll to position [175, 0]
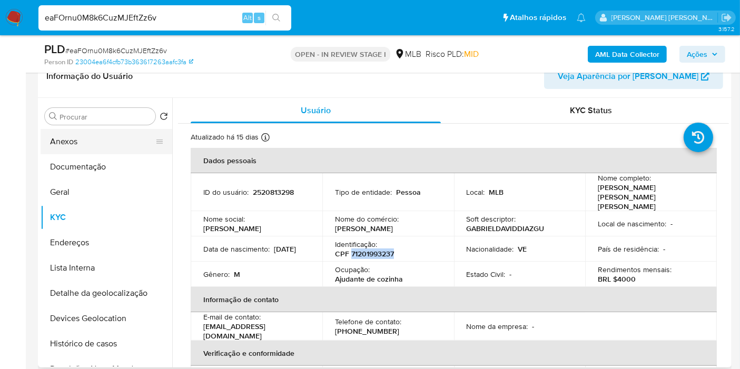
click at [106, 138] on button "Anexos" at bounding box center [102, 141] width 123 height 25
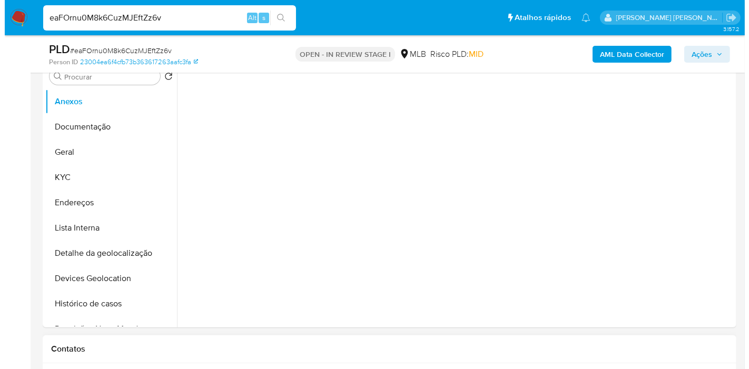
scroll to position [234, 0]
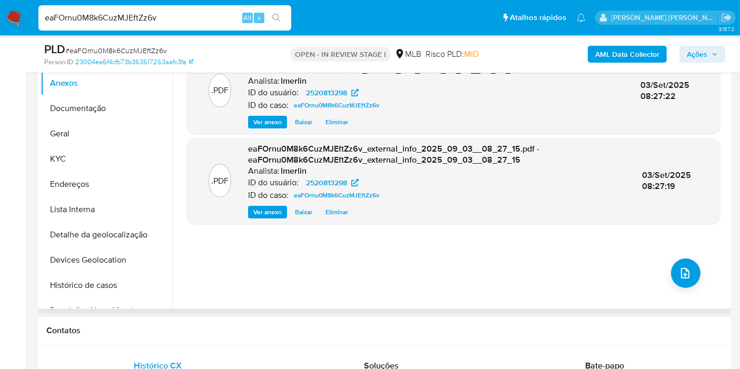
click at [721, 171] on div ".PDF eaFOrnu0M8k6CuzMJEftZz6v_internal_info_2025_09_03__08_27_19.pdf - eaFOrnu0…" at bounding box center [453, 174] width 551 height 253
click at [693, 269] on button "upload-file" at bounding box center [686, 274] width 30 height 30
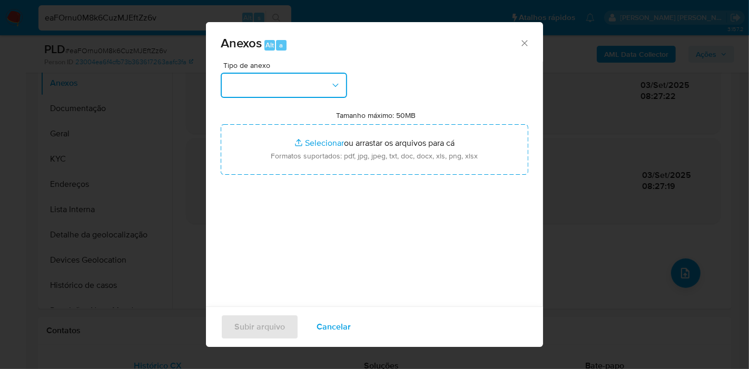
click at [259, 94] on button "button" at bounding box center [284, 85] width 126 height 25
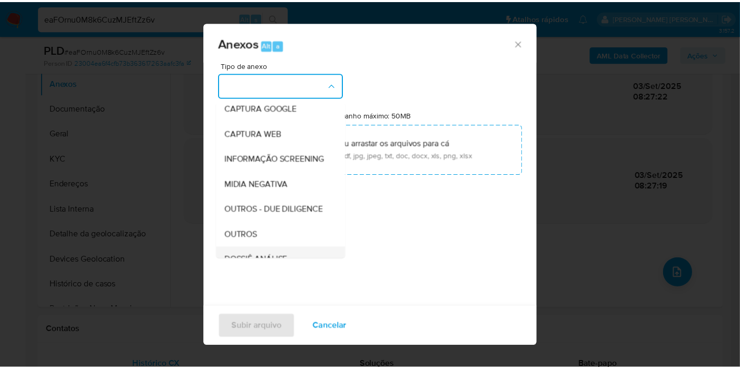
scroll to position [117, 0]
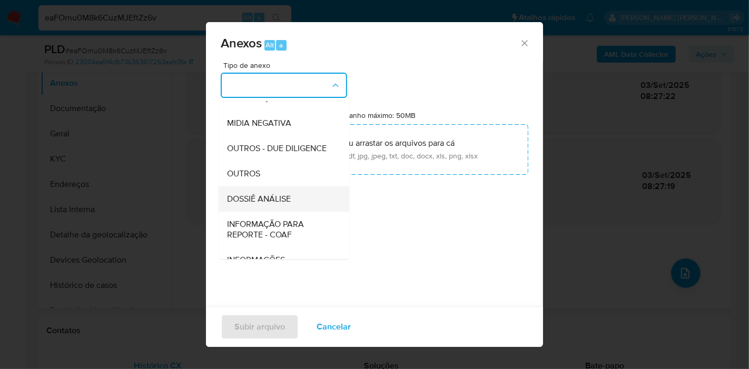
click at [276, 211] on div "DOSSIÊ ANÁLISE" at bounding box center [281, 199] width 108 height 25
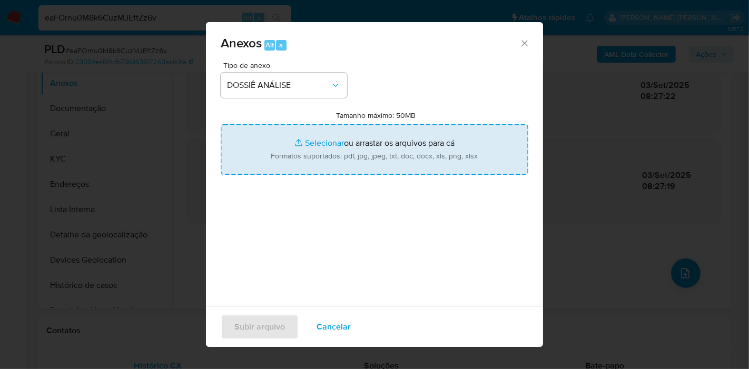
click at [351, 164] on input "Tamanho máximo: 50MB Selecionar arquivos" at bounding box center [375, 149] width 308 height 51
type input "C:\fakepath\SAR - XXX - CPF 71201993237 - GABRIEL DAVID DIAZ GUIPE.pdf"
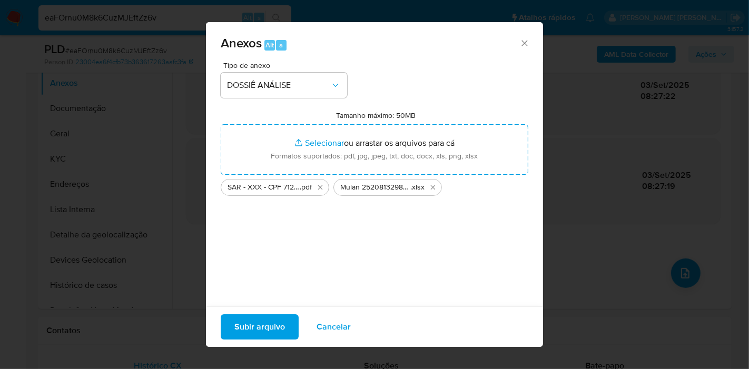
click at [274, 327] on span "Subir arquivo" at bounding box center [260, 327] width 51 height 23
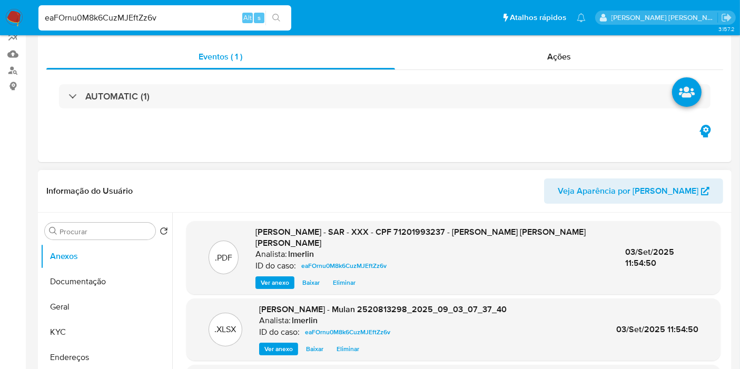
scroll to position [0, 0]
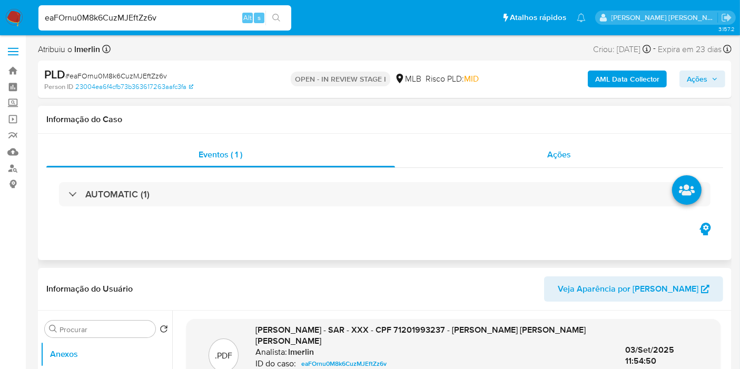
drag, startPoint x: 586, startPoint y: 163, endPoint x: 600, endPoint y: 148, distance: 20.9
click at [588, 163] on div "Ações" at bounding box center [559, 154] width 329 height 25
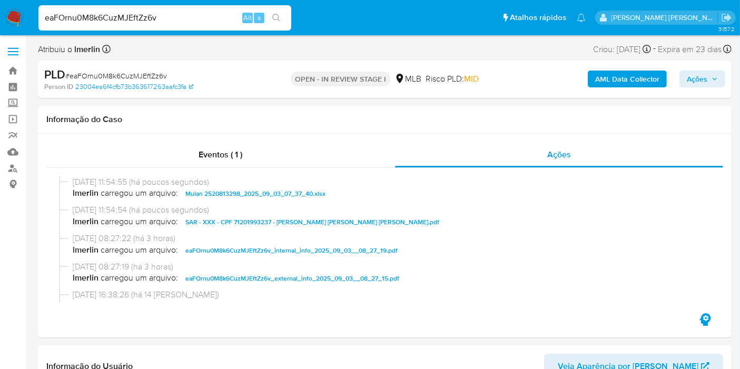
click at [714, 79] on icon "button" at bounding box center [715, 79] width 6 height 6
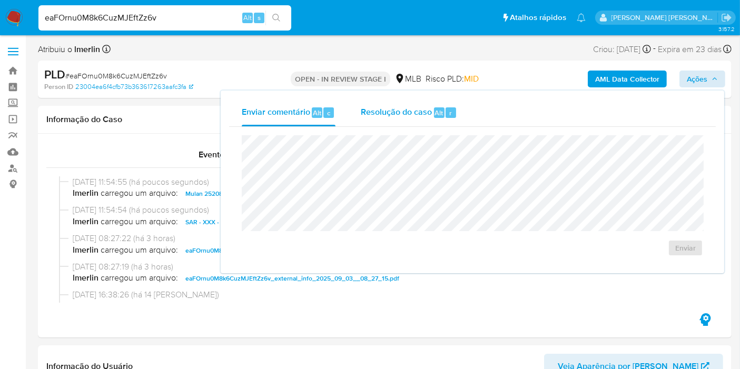
click at [412, 114] on span "Resolução do caso" at bounding box center [396, 112] width 71 height 12
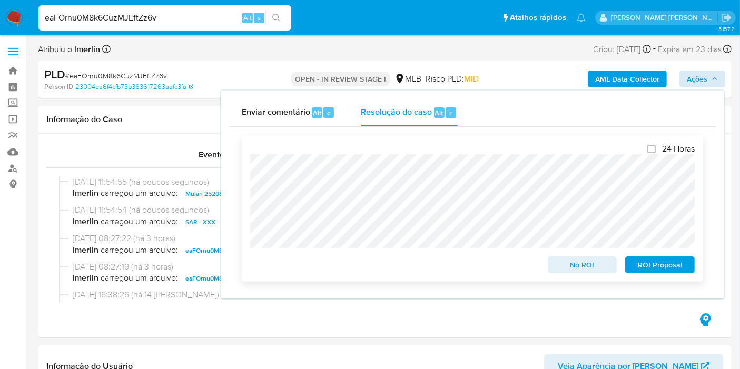
click at [659, 276] on div "24 Horas No ROI ROI Proposal" at bounding box center [473, 208] width 462 height 146
click at [659, 270] on span "ROI Proposal" at bounding box center [660, 265] width 55 height 15
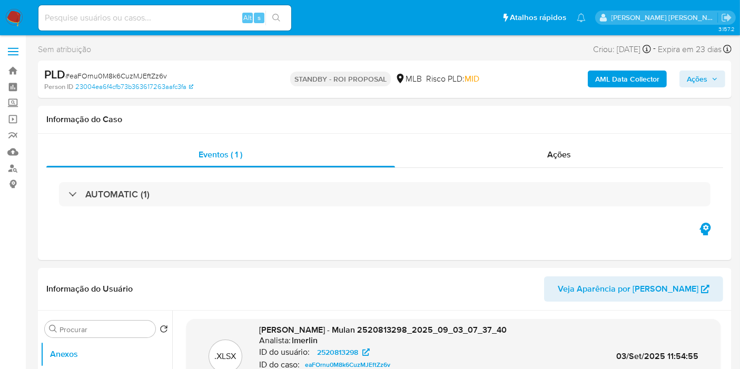
select select "10"
click at [203, 17] on input at bounding box center [164, 18] width 253 height 14
paste input "wyYXFVJmp3lMnXpe92sdLgUl"
type input "wyYXFVJmp3lMnXpe92sdLgUl"
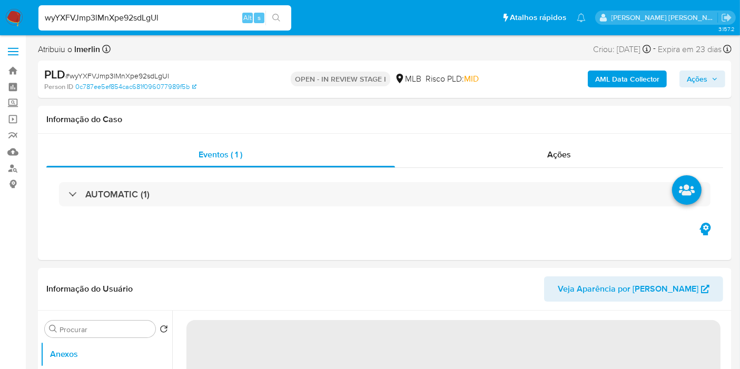
select select "10"
